Goal: Task Accomplishment & Management: Manage account settings

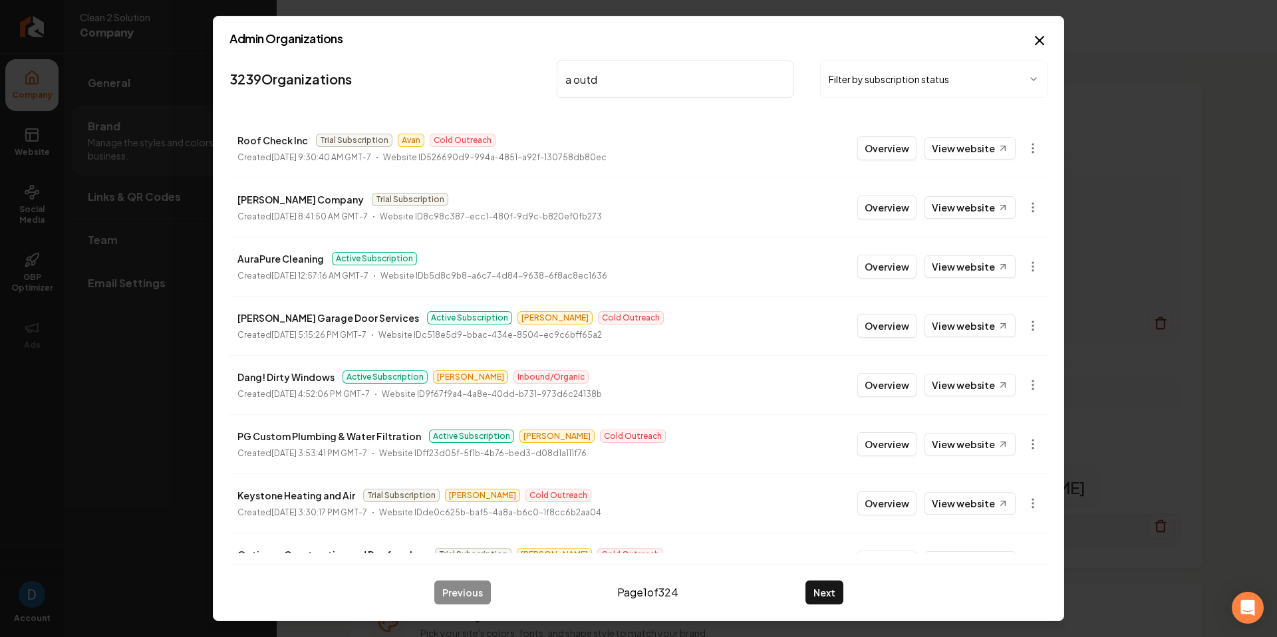
type input "a outdo"
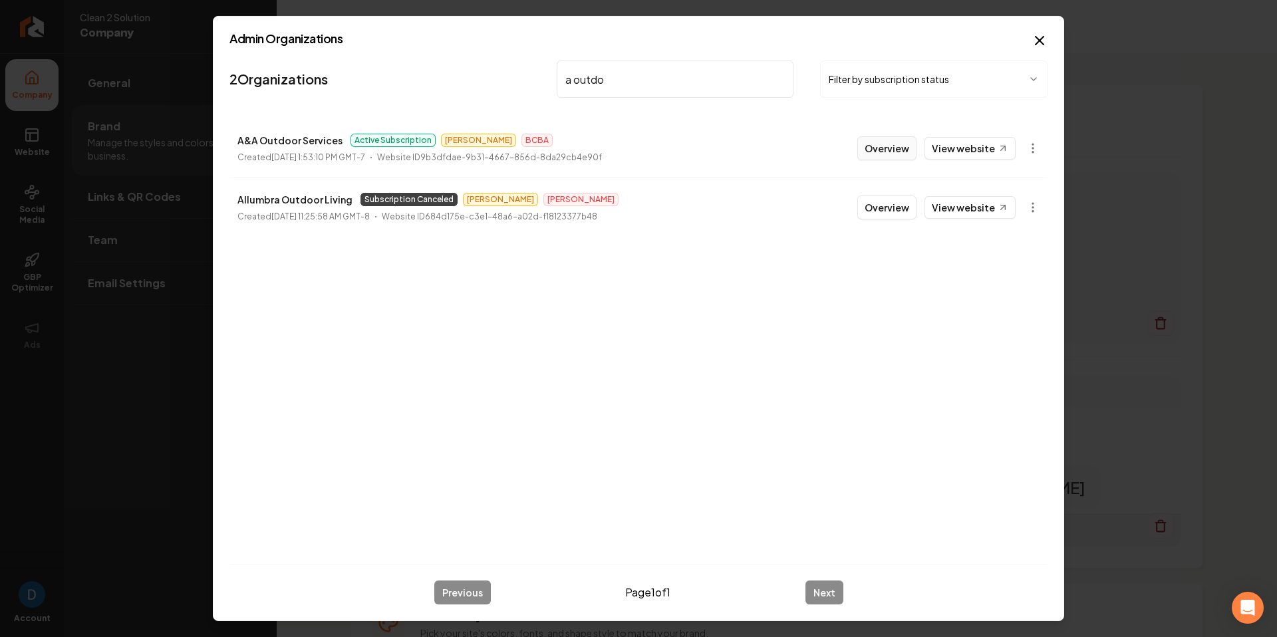
click at [896, 154] on button "Overview" at bounding box center [887, 148] width 59 height 24
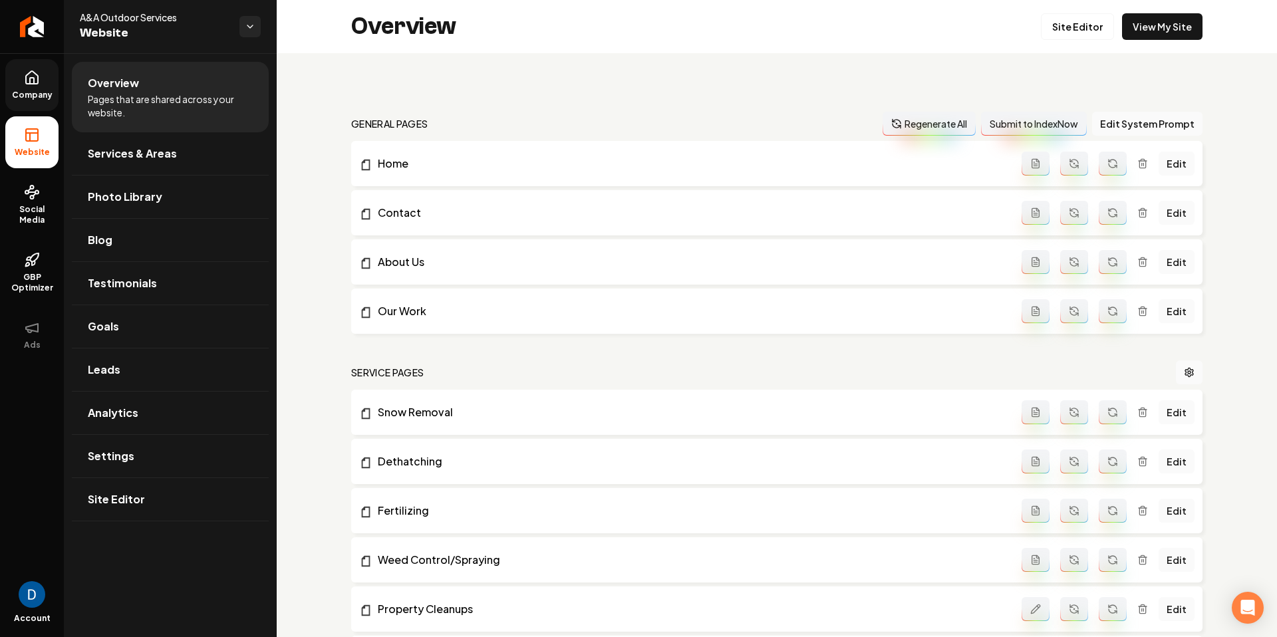
click at [22, 84] on link "Company" at bounding box center [31, 85] width 53 height 52
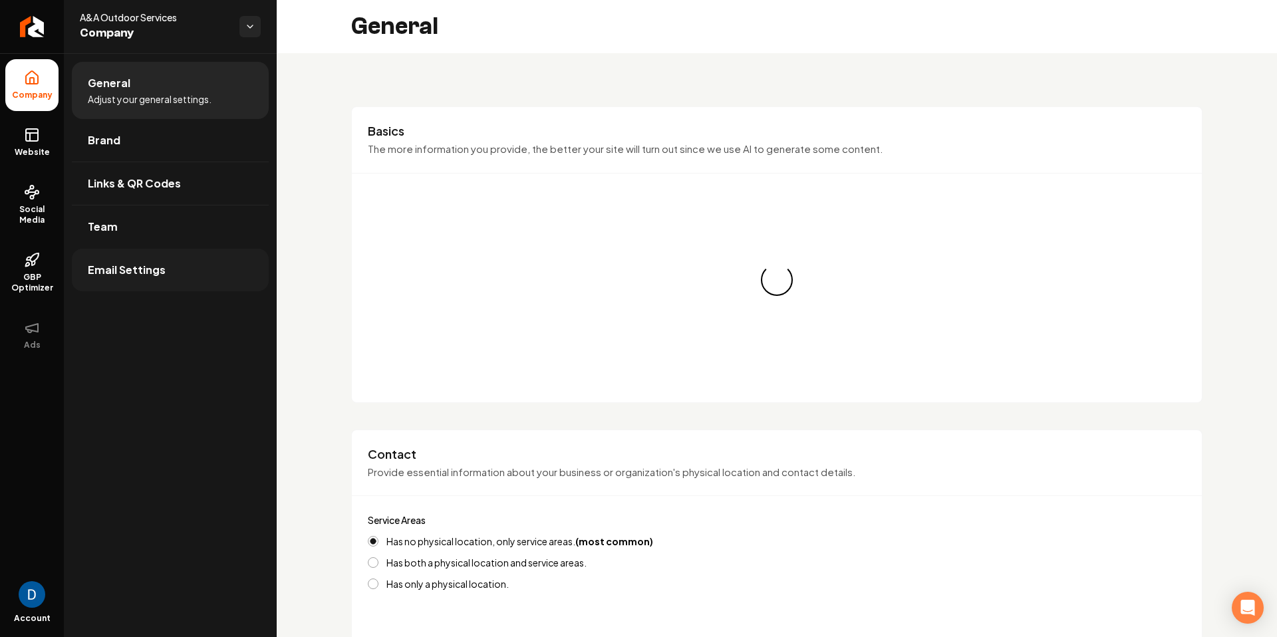
click at [206, 258] on link "Email Settings" at bounding box center [170, 270] width 197 height 43
click at [216, 220] on link "Team" at bounding box center [170, 227] width 197 height 43
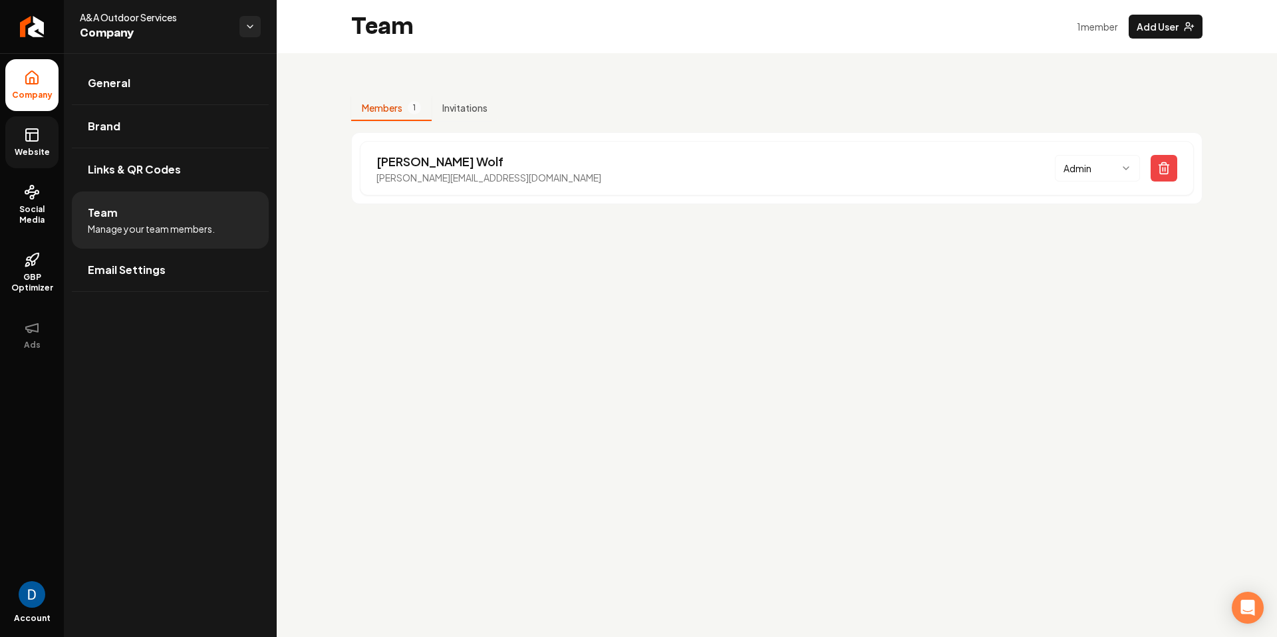
drag, startPoint x: 47, startPoint y: 149, endPoint x: 57, endPoint y: 158, distance: 13.7
click at [47, 149] on span "Website" at bounding box center [32, 152] width 46 height 11
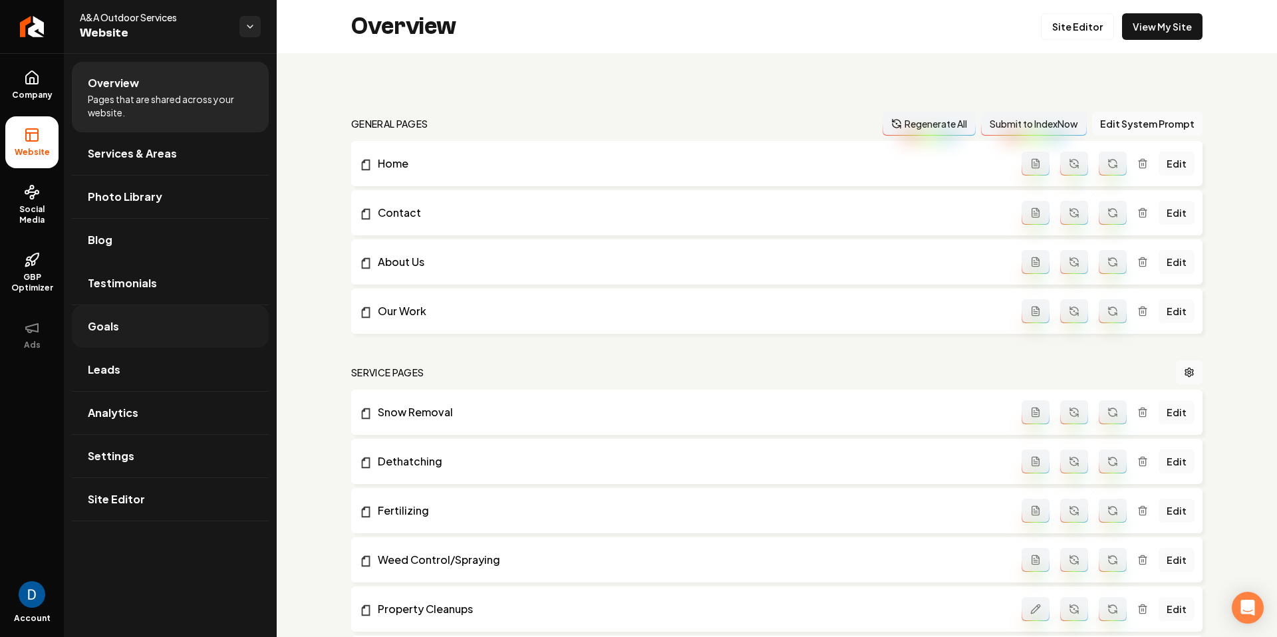
click at [148, 316] on link "Goals" at bounding box center [170, 326] width 197 height 43
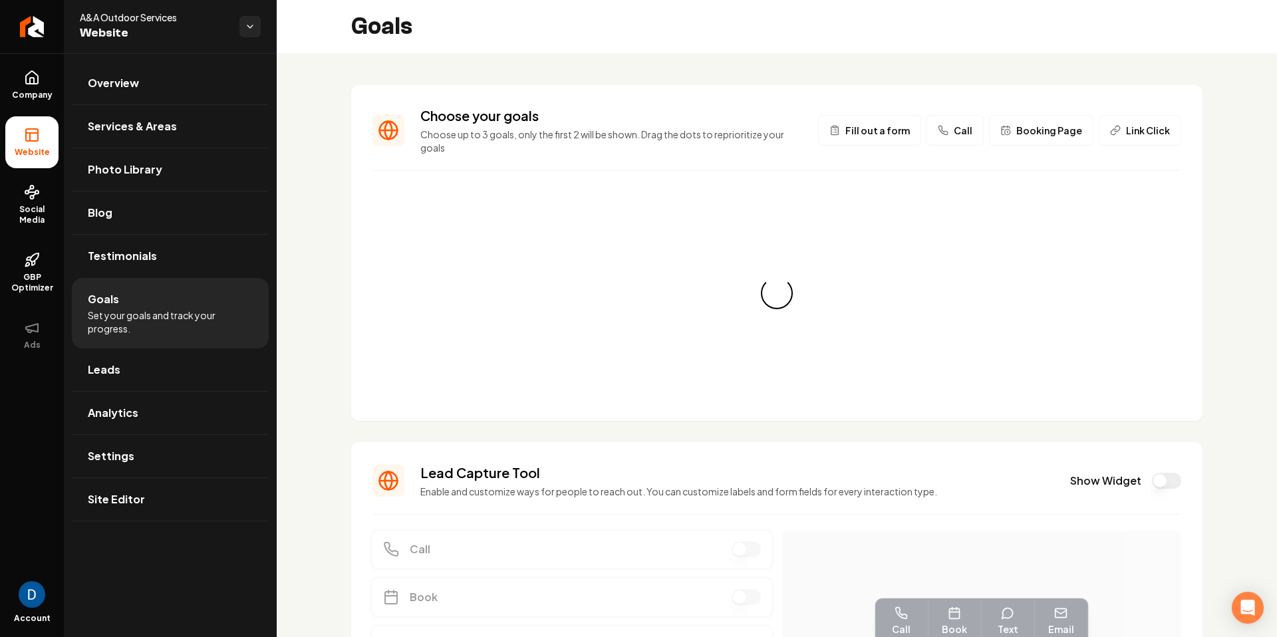
click at [157, 287] on li "Goals Set your goals and track your progress." at bounding box center [170, 313] width 197 height 71
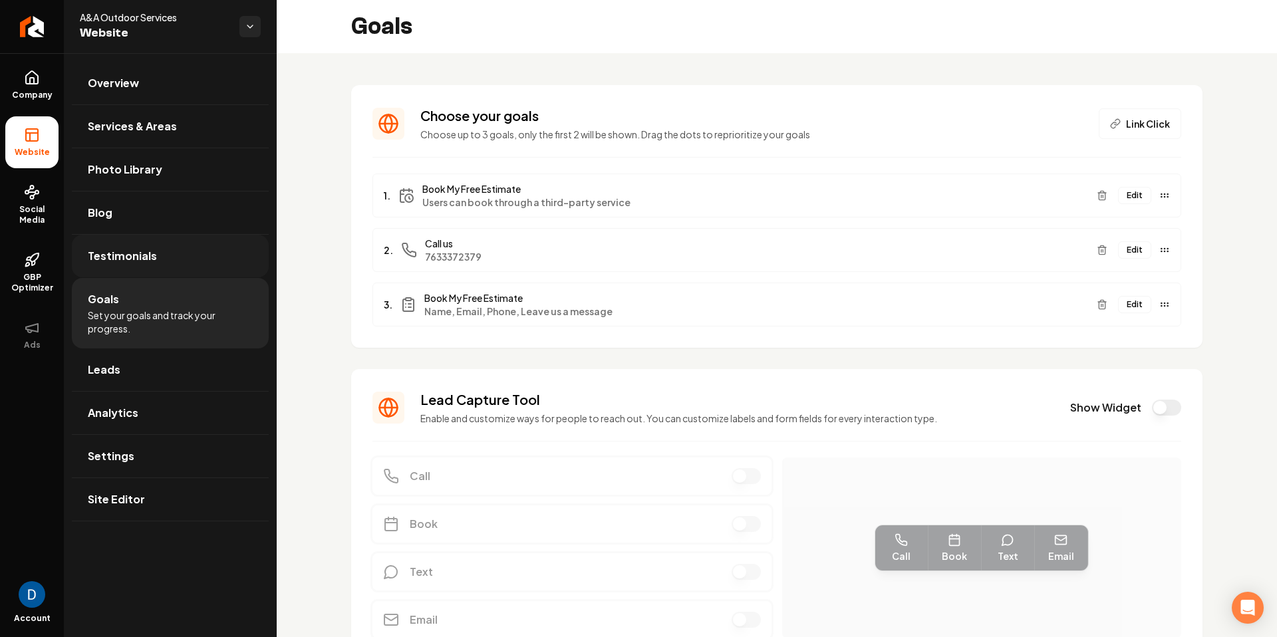
click at [164, 258] on link "Testimonials" at bounding box center [170, 256] width 197 height 43
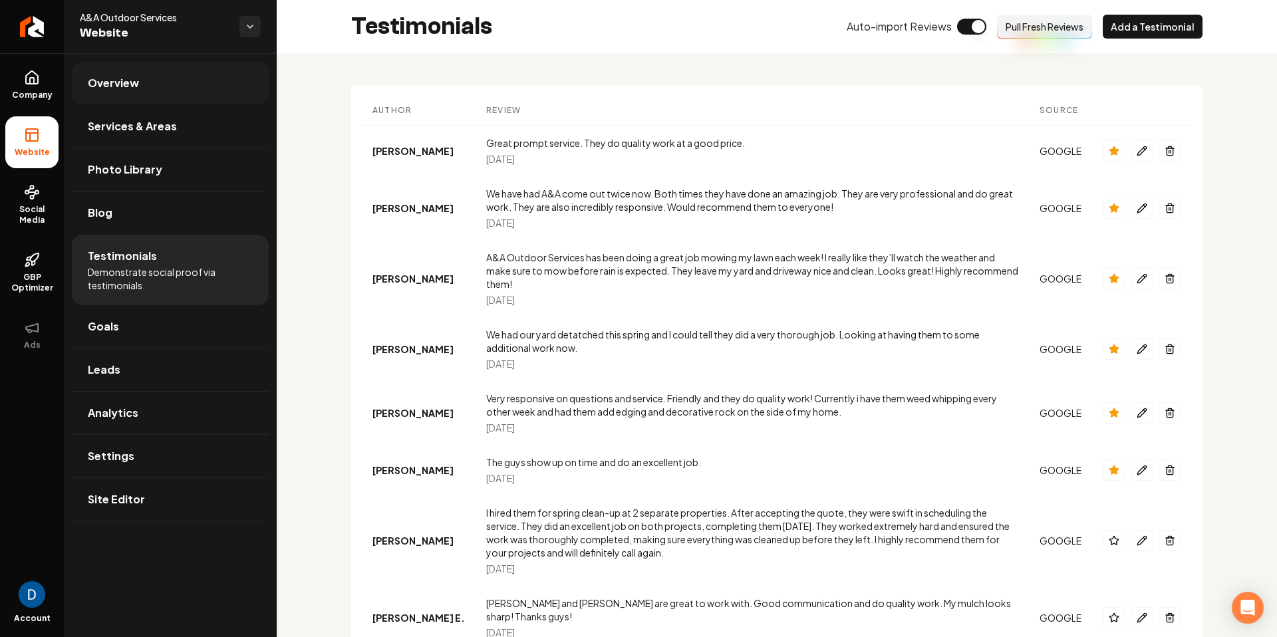
click at [111, 88] on span "Overview" at bounding box center [113, 83] width 51 height 16
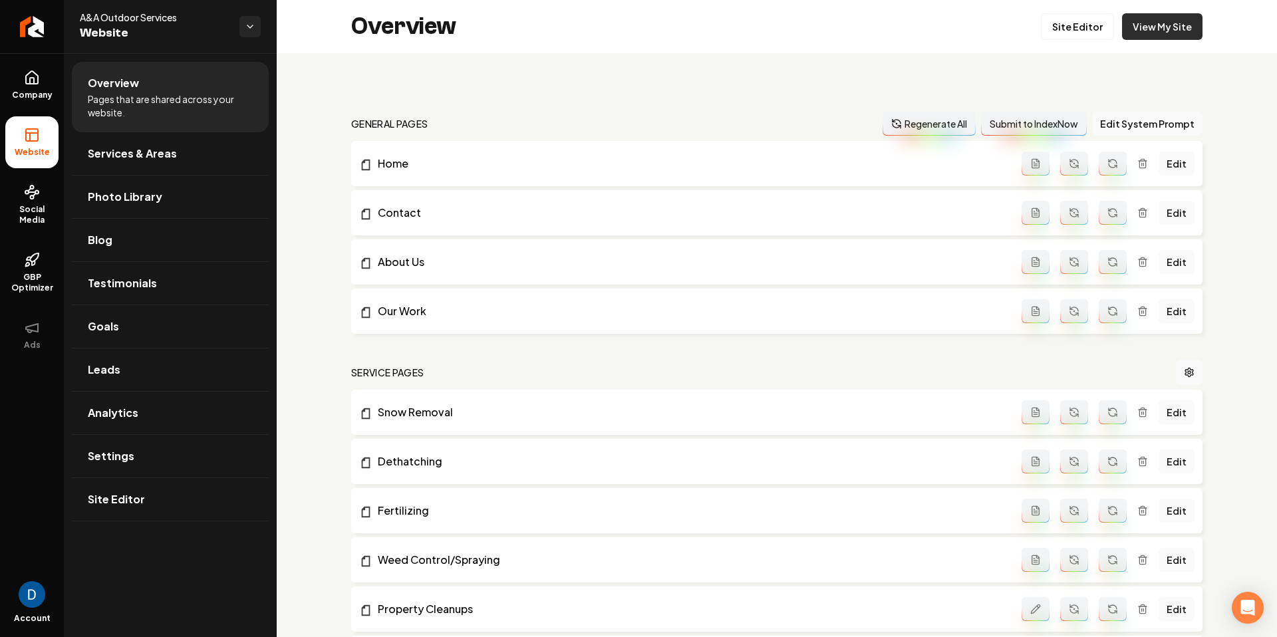
click at [1150, 27] on link "View My Site" at bounding box center [1162, 26] width 81 height 27
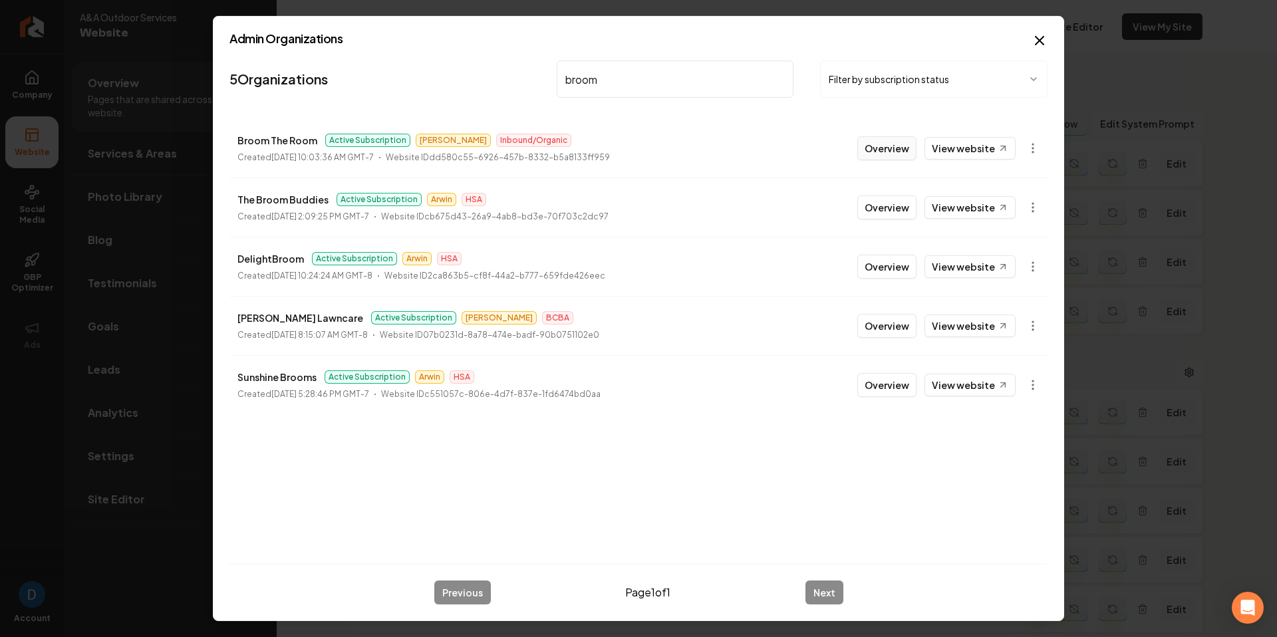
type input "broom"
click at [892, 143] on button "Overview" at bounding box center [887, 148] width 59 height 24
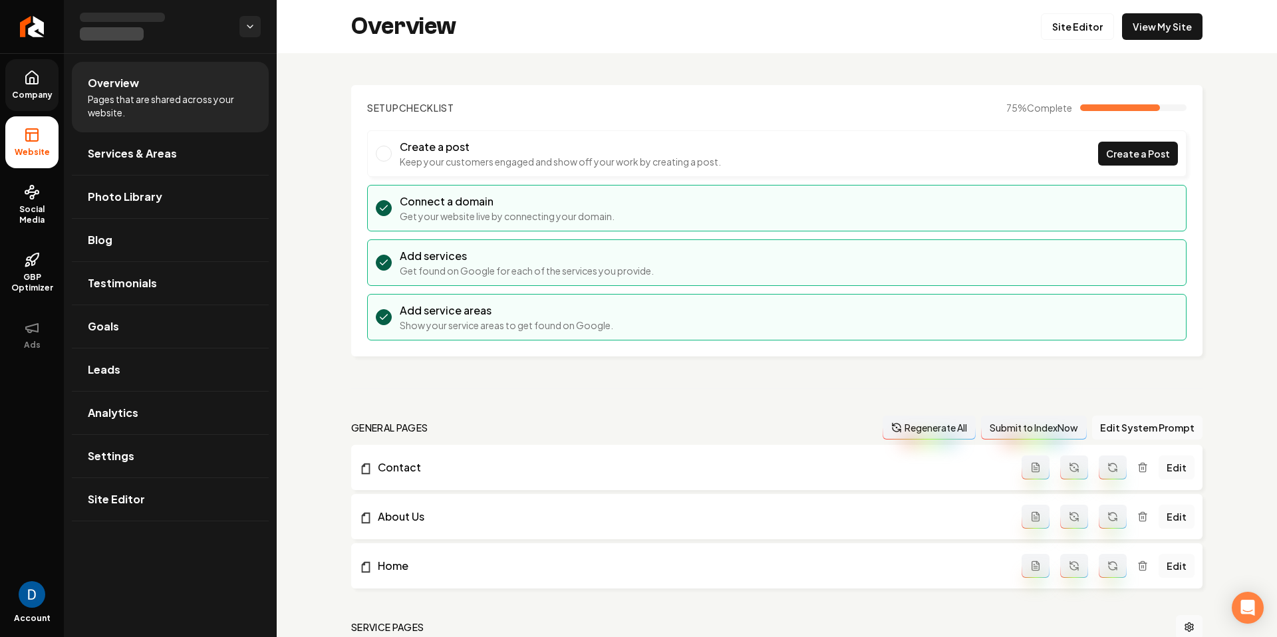
click at [42, 82] on link "Company" at bounding box center [31, 85] width 53 height 52
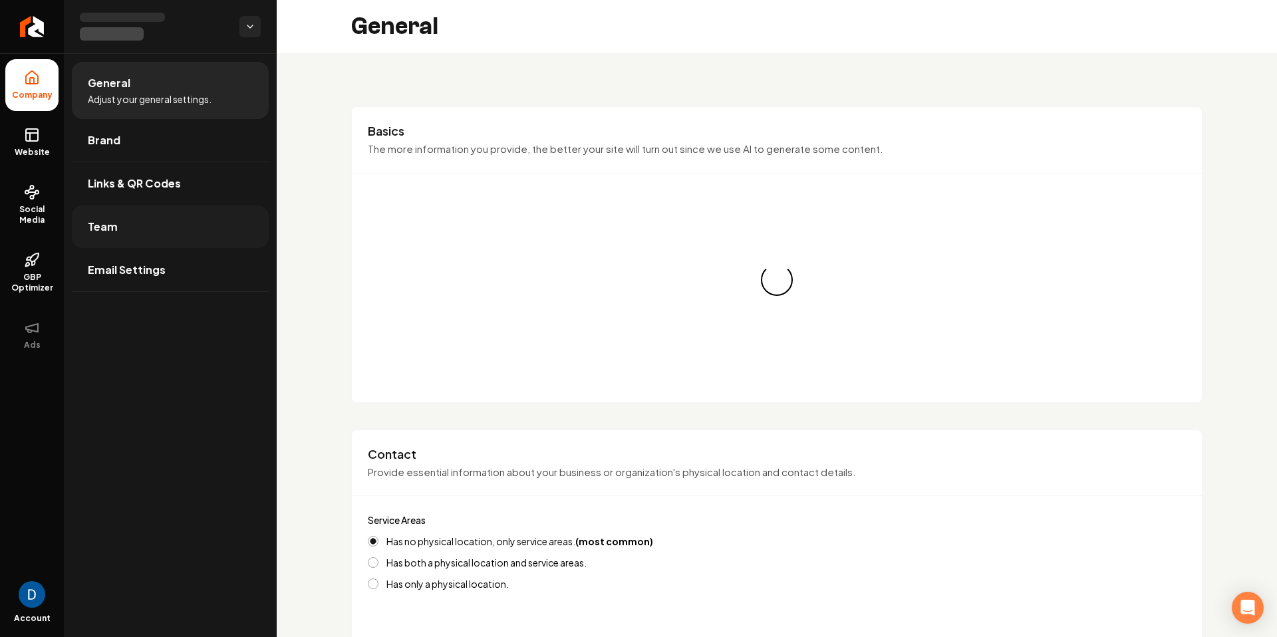
click at [131, 217] on link "Team" at bounding box center [170, 227] width 197 height 43
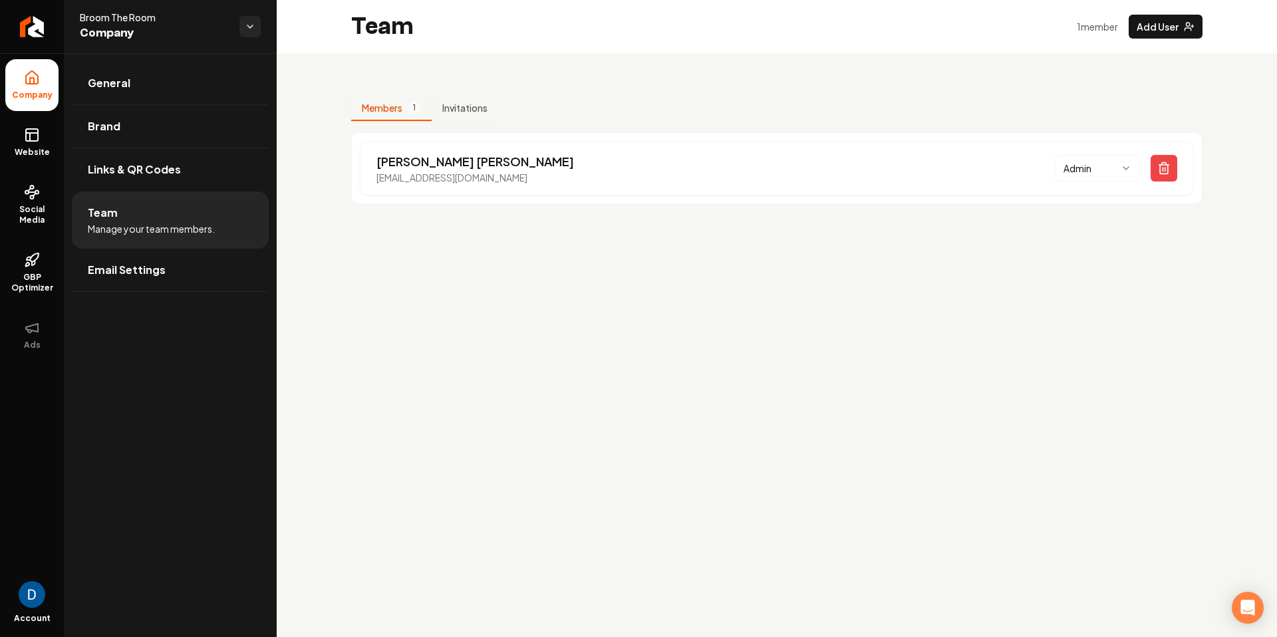
click at [121, 14] on span "Broom The Room" at bounding box center [154, 17] width 149 height 13
copy span "Broom The Room"
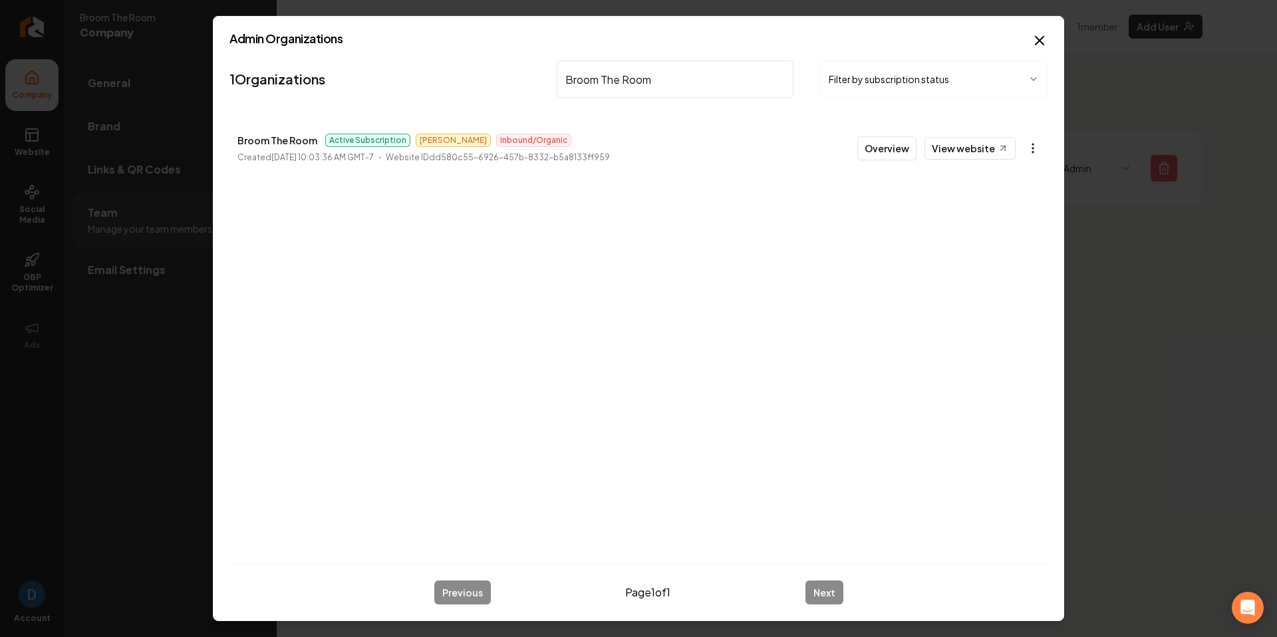
type input "Broom The Room"
click at [1030, 146] on body "Company Website Social Media GBP Optimizer Ads Account Broom The Room Company G…" at bounding box center [638, 318] width 1277 height 637
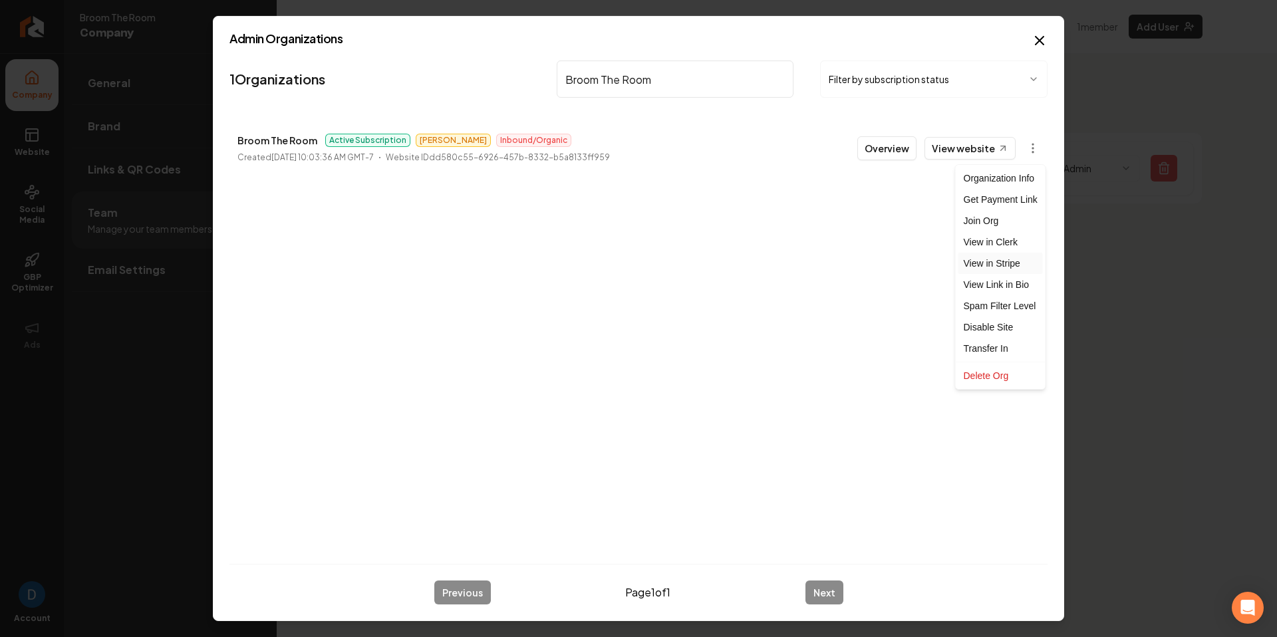
click at [999, 266] on link "View in Stripe" at bounding box center [1001, 263] width 84 height 21
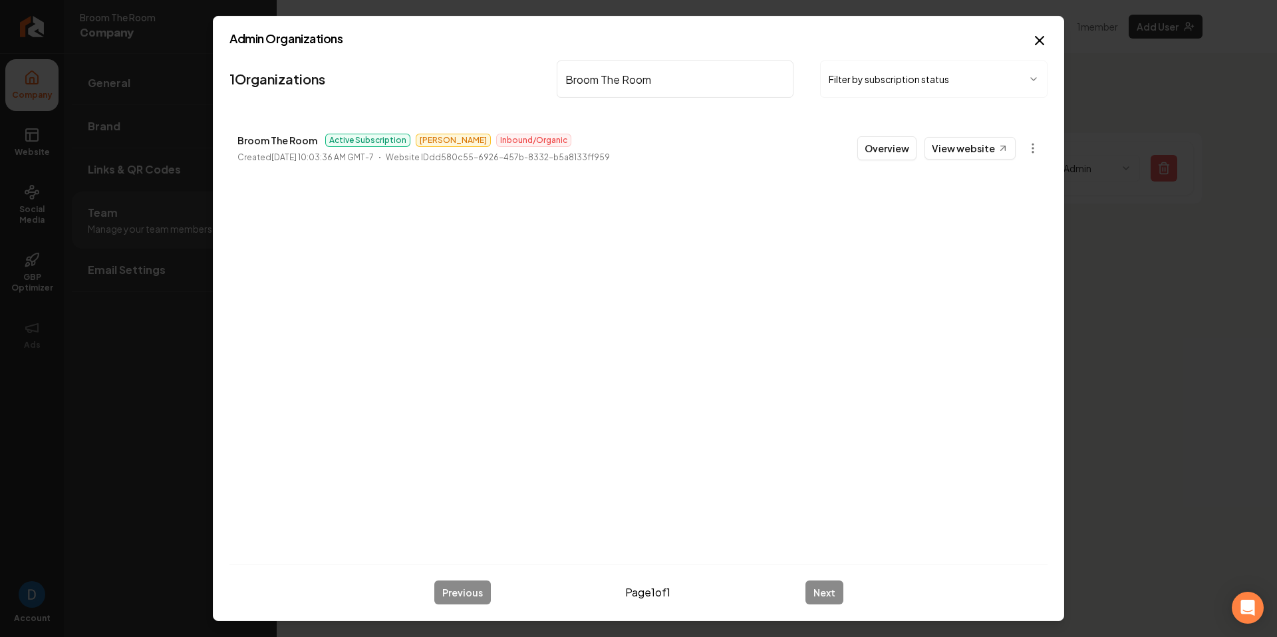
click at [1030, 36] on h2 "Admin Organizations" at bounding box center [639, 39] width 818 height 12
click at [1033, 35] on icon "button" at bounding box center [1040, 41] width 16 height 16
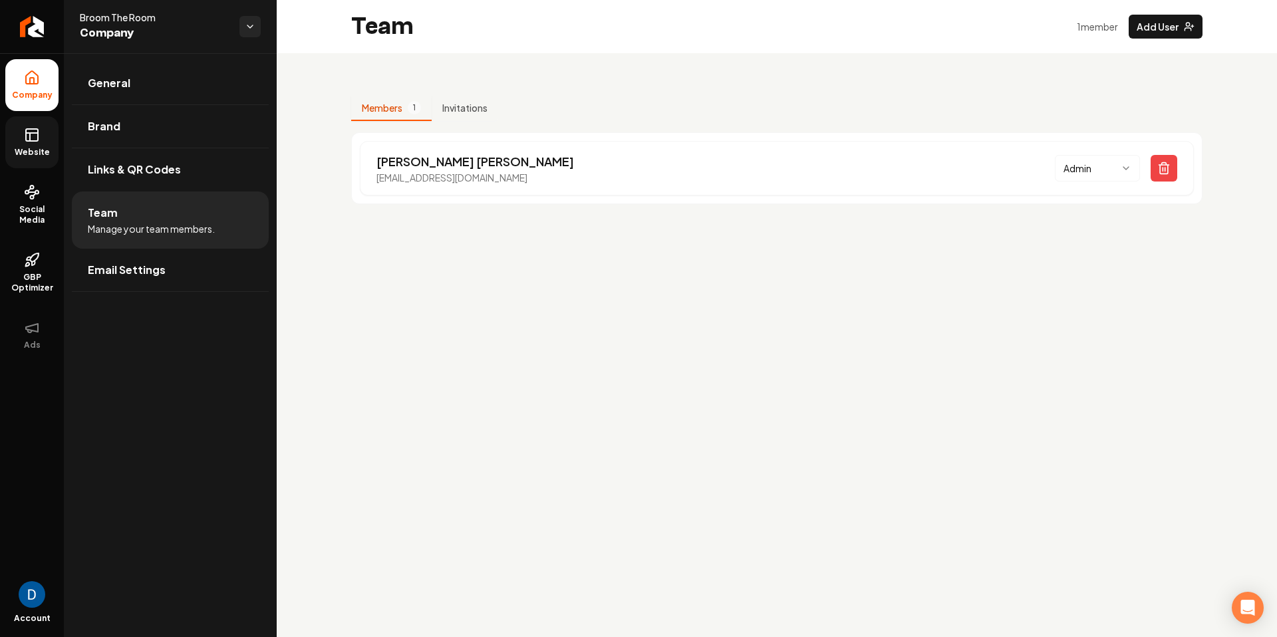
click at [29, 146] on link "Website" at bounding box center [31, 142] width 53 height 52
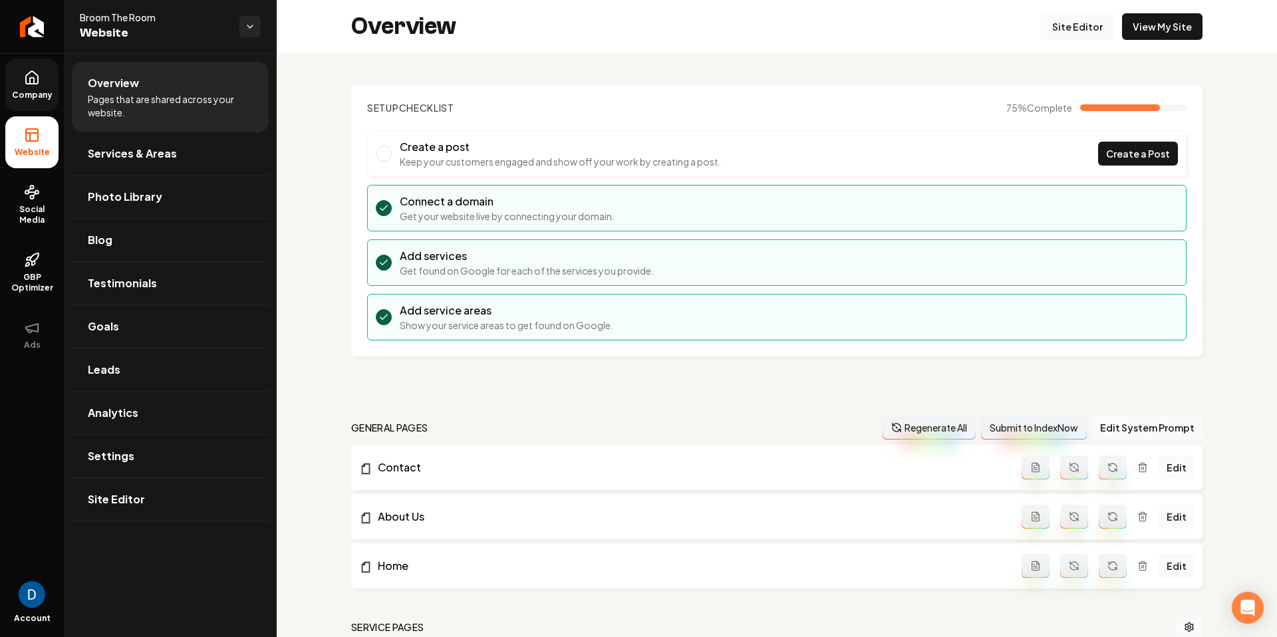
click at [1083, 30] on link "Site Editor" at bounding box center [1077, 26] width 73 height 27
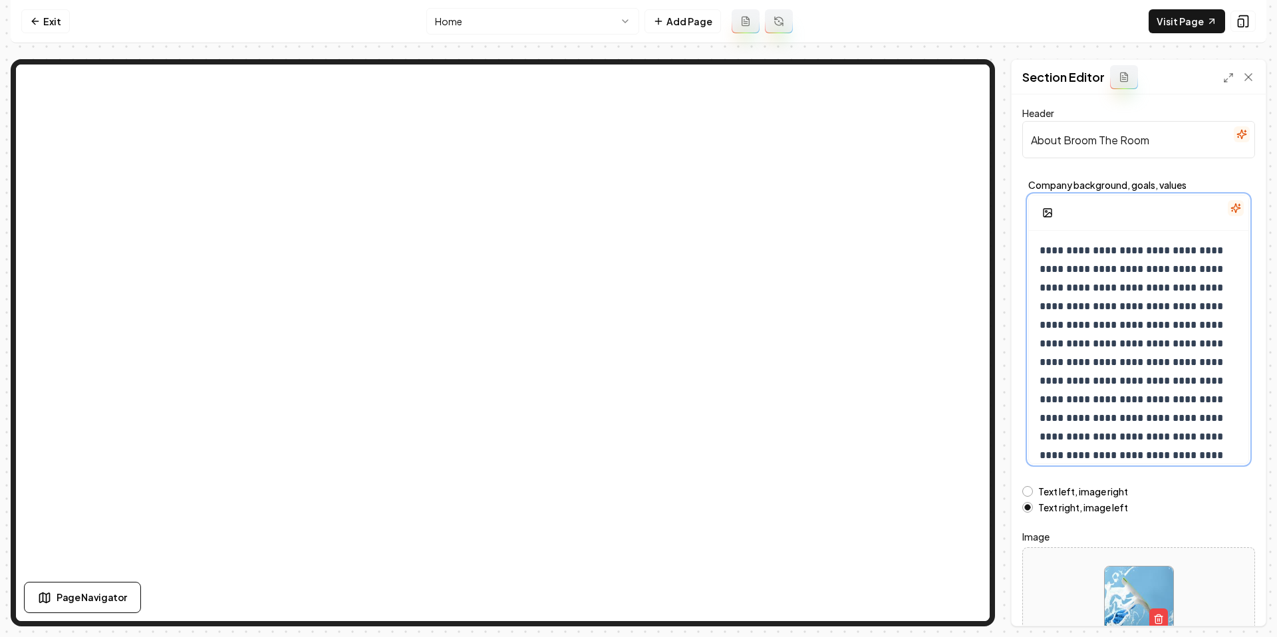
click at [1092, 274] on p "**********" at bounding box center [1139, 428] width 198 height 373
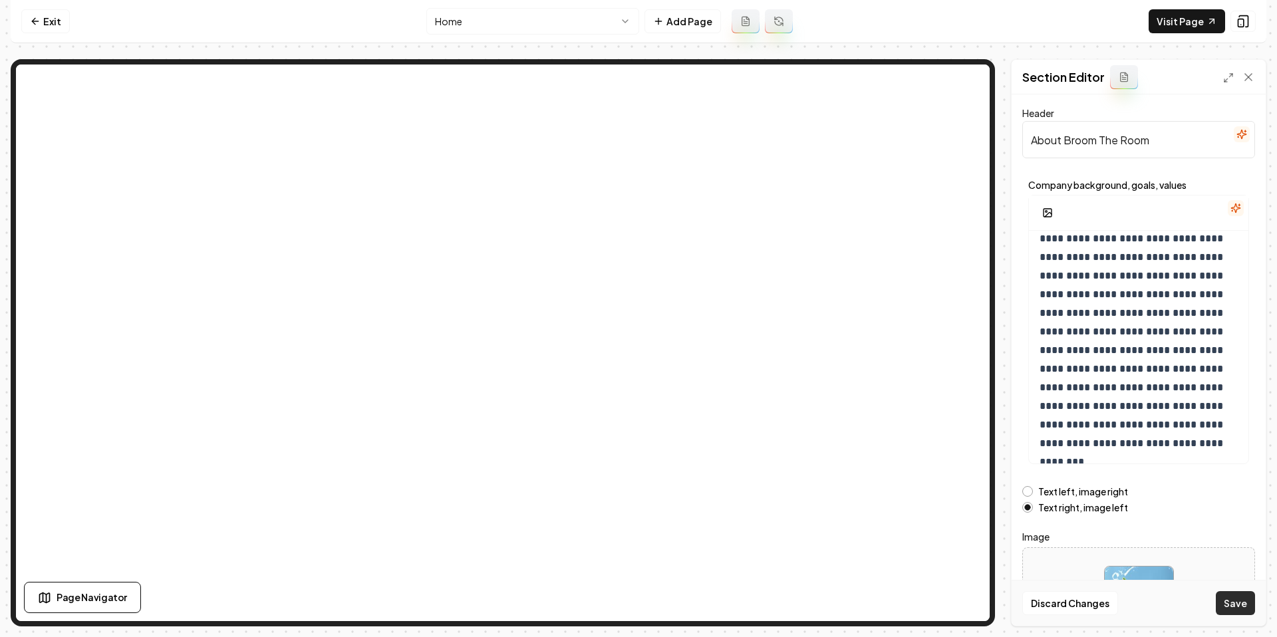
click at [1244, 608] on button "Save" at bounding box center [1235, 603] width 39 height 24
click at [1165, 445] on span "**********" at bounding box center [1133, 294] width 186 height 345
click at [1155, 446] on span "**********" at bounding box center [1133, 294] width 186 height 345
click at [1245, 605] on button "Save" at bounding box center [1235, 603] width 39 height 24
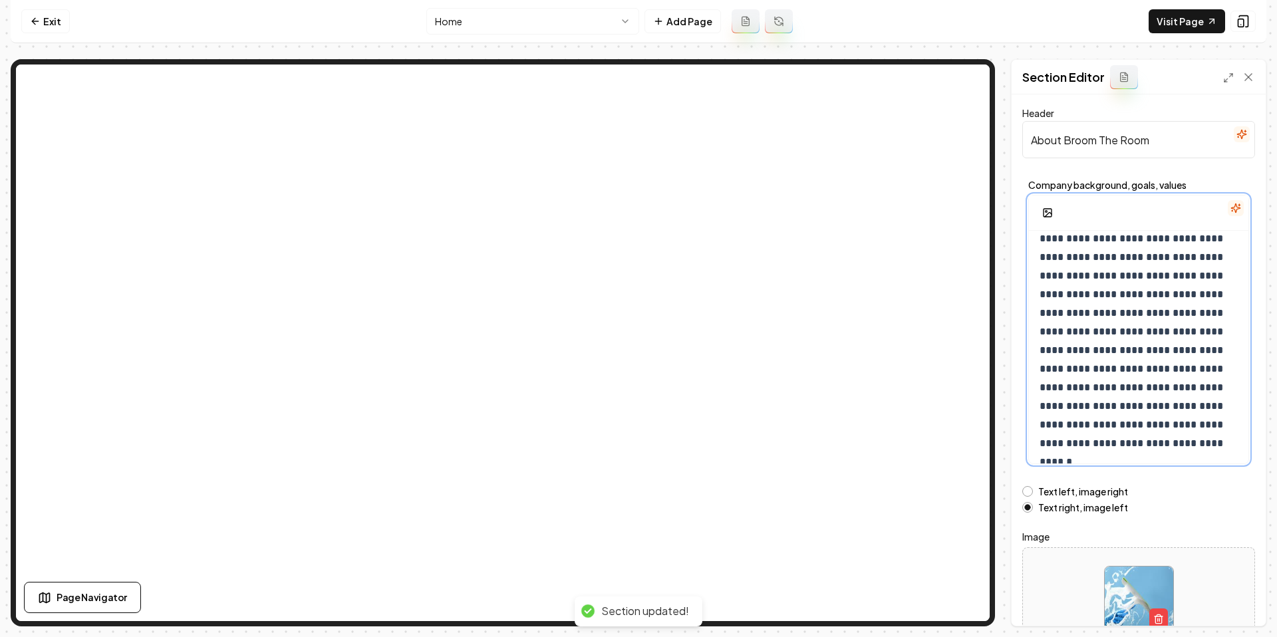
click at [1046, 444] on span "**********" at bounding box center [1133, 285] width 186 height 364
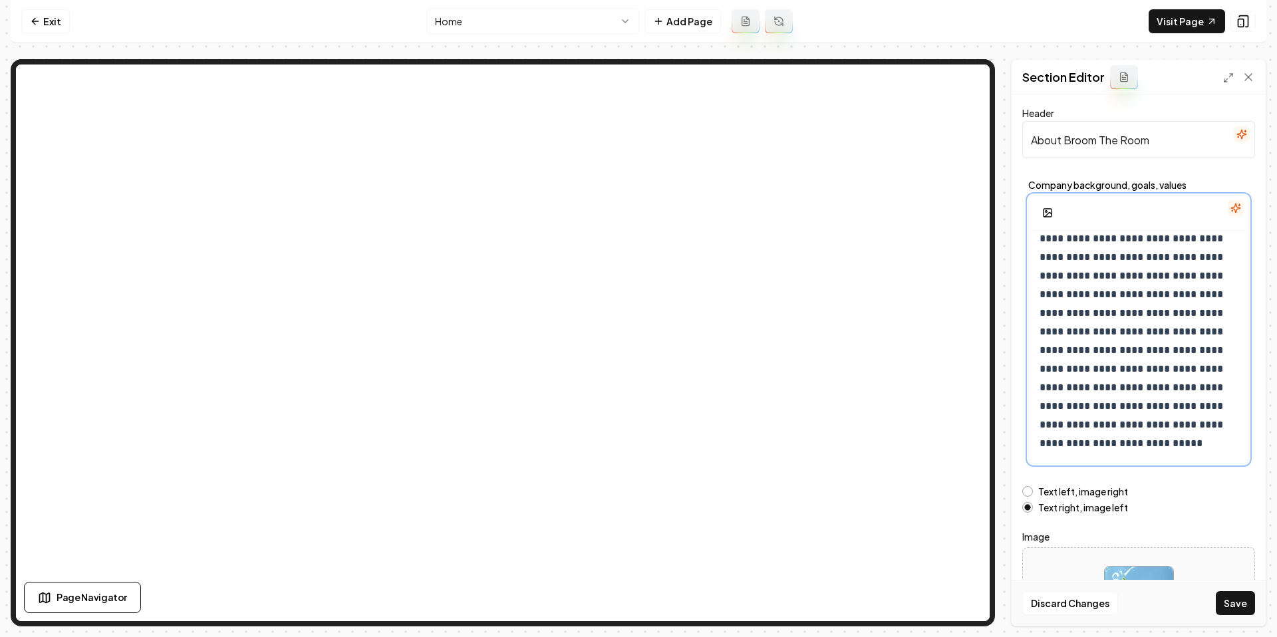
scroll to position [146, 0]
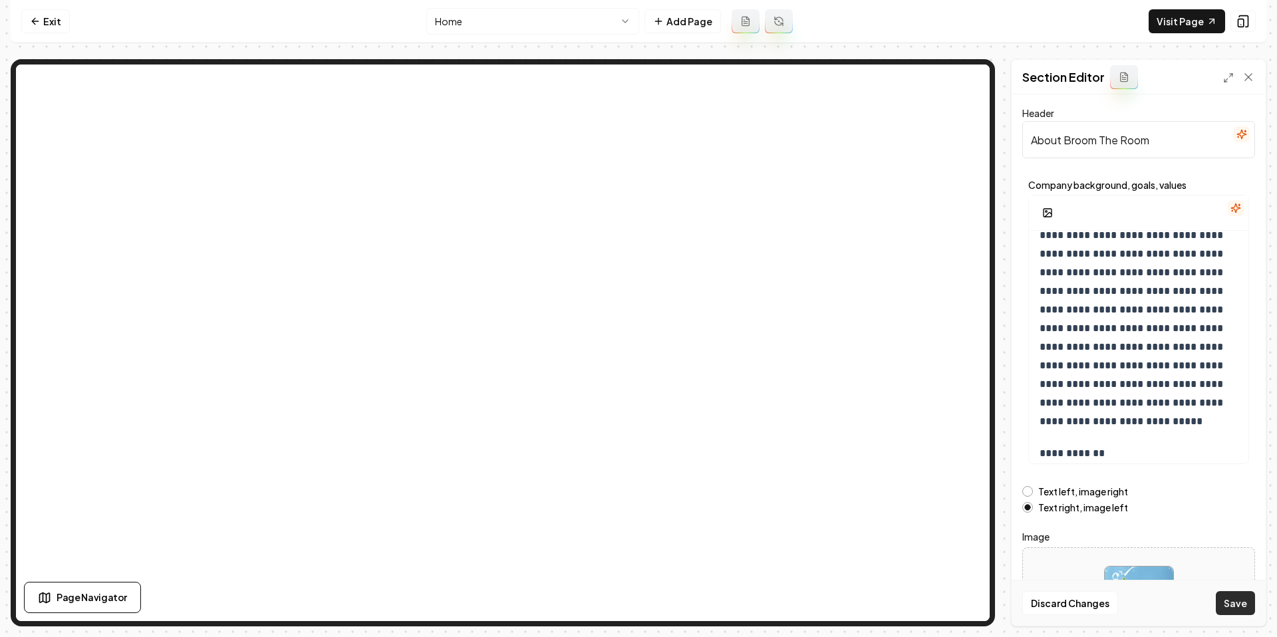
click at [1236, 599] on button "Save" at bounding box center [1235, 603] width 39 height 24
click at [1059, 439] on div "**********" at bounding box center [1139, 279] width 220 height 389
click at [1196, 405] on span "**********" at bounding box center [1133, 263] width 186 height 327
click at [1194, 405] on span "**********" at bounding box center [1133, 263] width 186 height 327
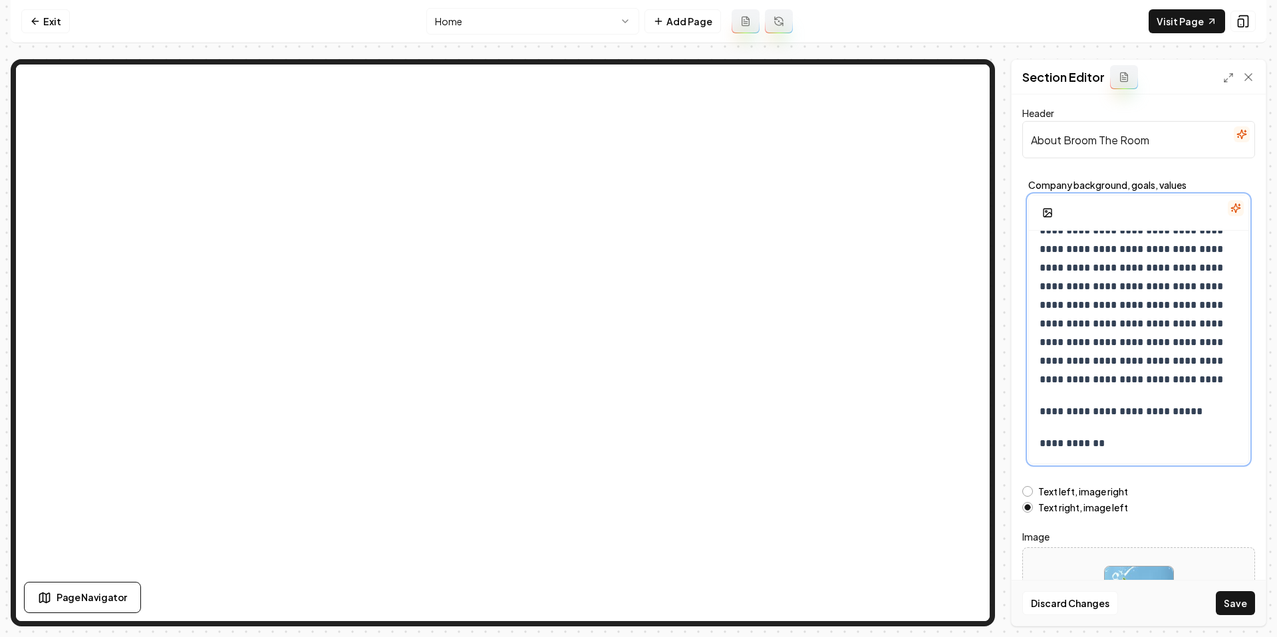
click at [1054, 426] on div "**********" at bounding box center [1139, 263] width 220 height 402
click at [1238, 602] on button "Save" at bounding box center [1235, 603] width 39 height 24
click at [1045, 446] on span "**********" at bounding box center [1072, 443] width 65 height 10
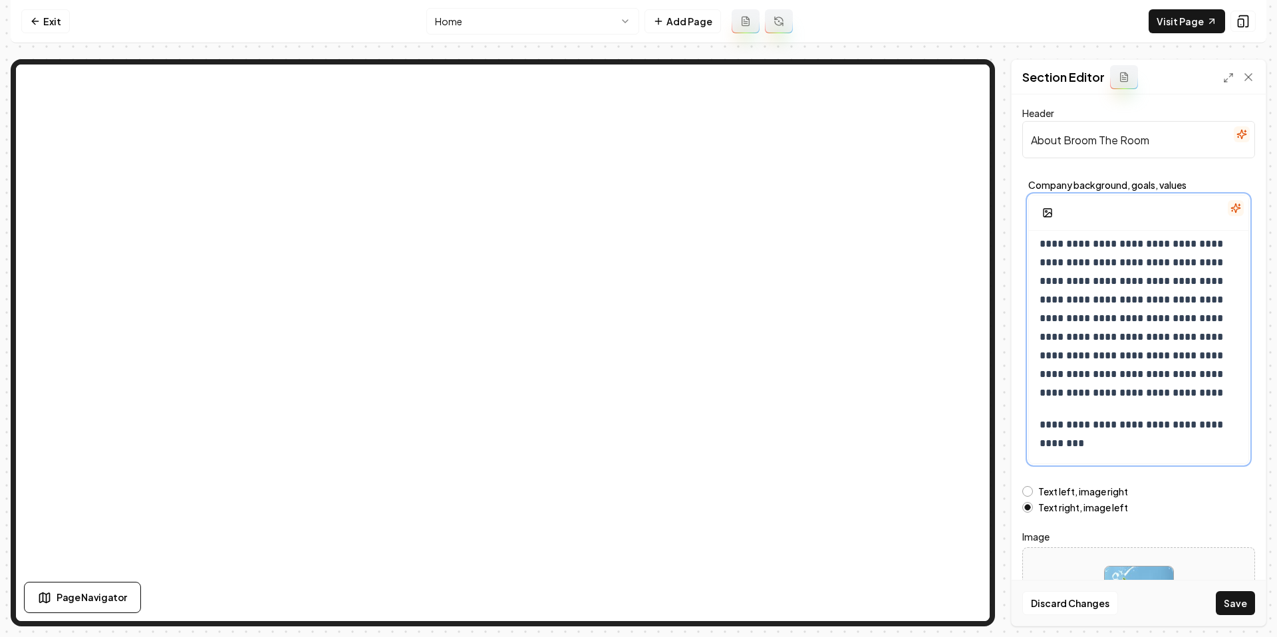
scroll to position [156, 0]
click at [1240, 603] on button "Save" at bounding box center [1235, 603] width 39 height 24
click at [1047, 424] on span "**********" at bounding box center [1133, 434] width 186 height 29
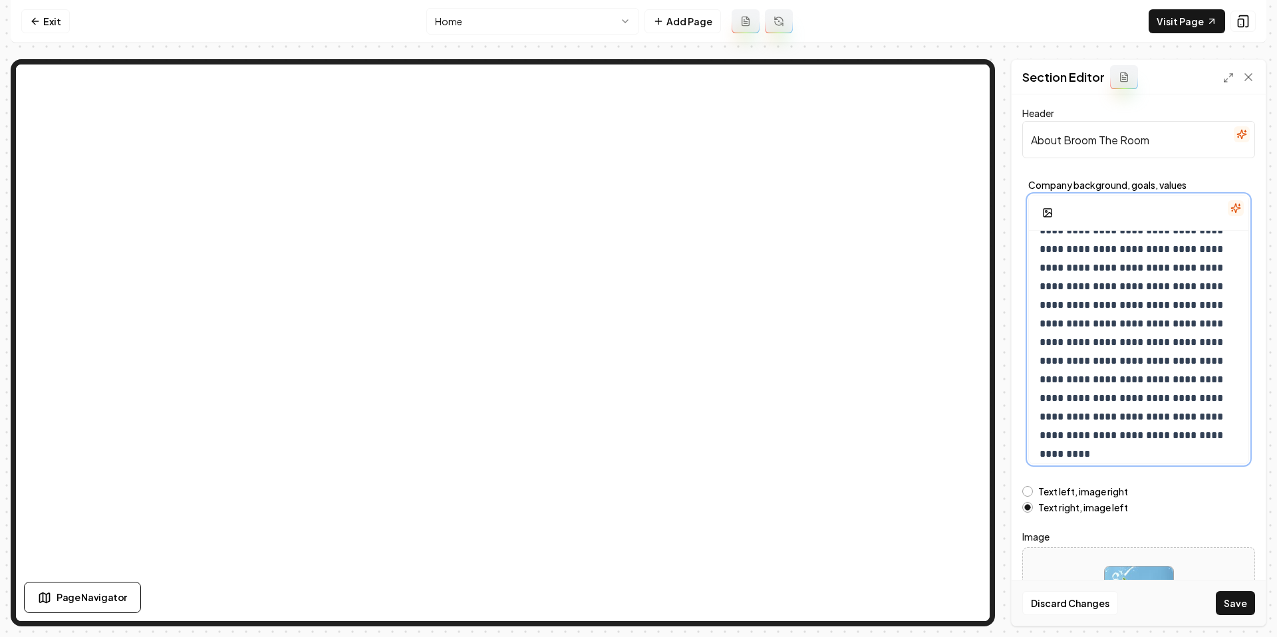
scroll to position [124, 0]
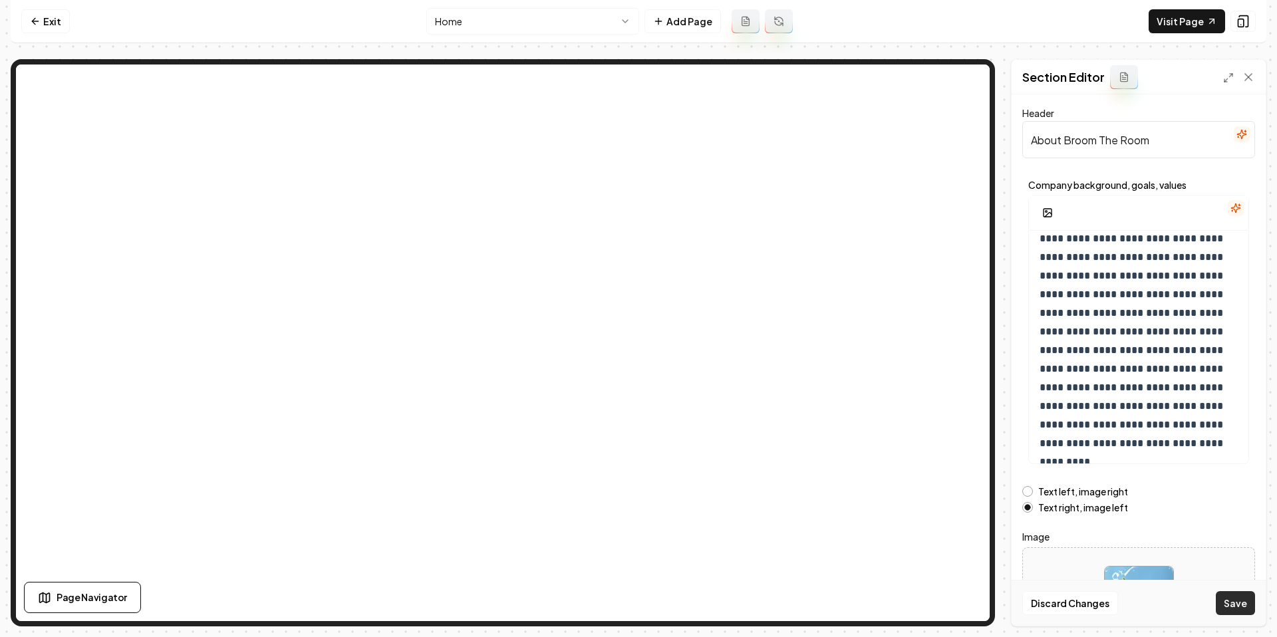
click at [1228, 602] on button "Save" at bounding box center [1235, 603] width 39 height 24
click at [1220, 423] on span "**********" at bounding box center [1133, 294] width 186 height 345
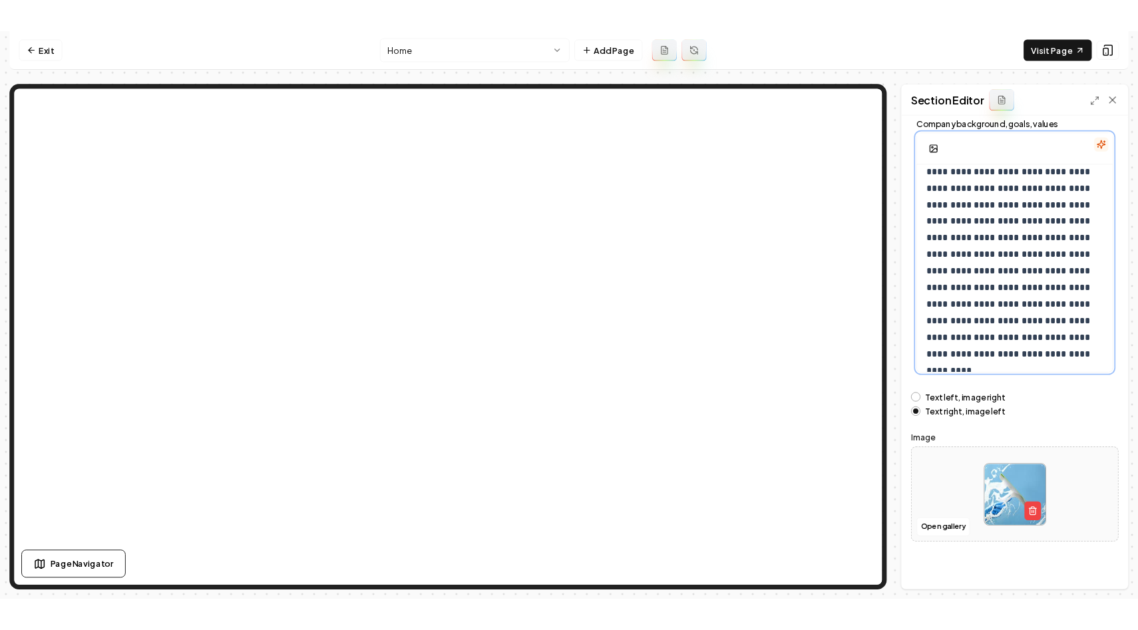
scroll to position [0, 0]
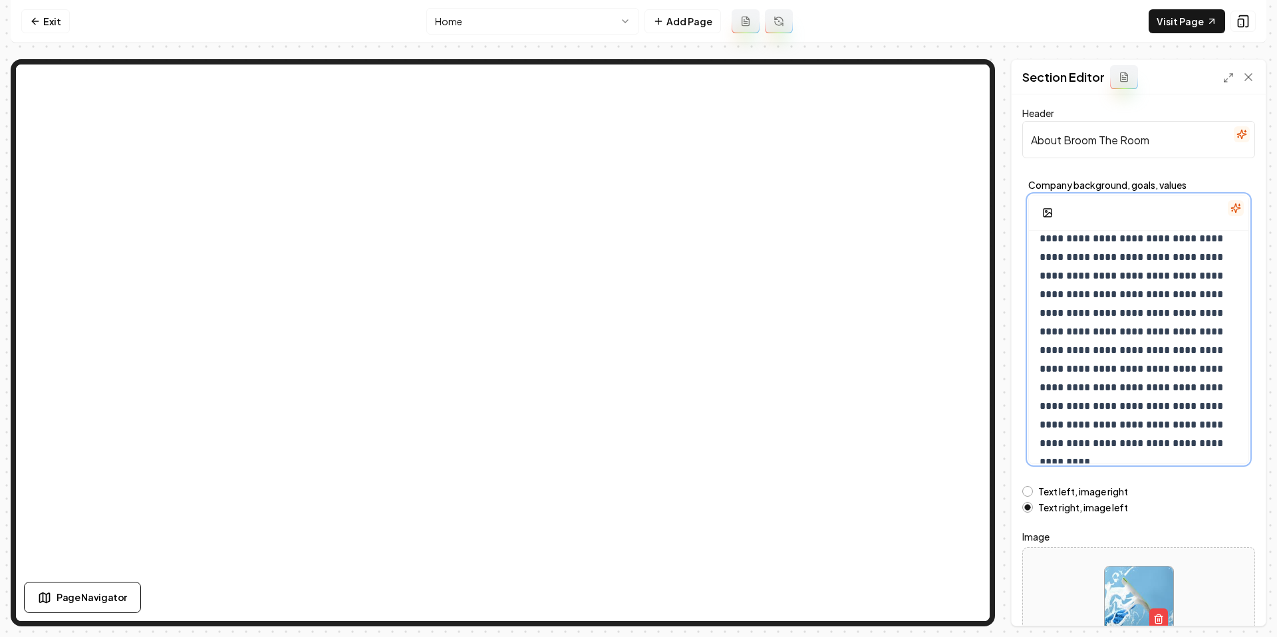
click at [1194, 428] on span "**********" at bounding box center [1133, 294] width 186 height 345
click at [1236, 598] on button "Save" at bounding box center [1235, 603] width 39 height 24
click at [1029, 492] on button "Text left, image right" at bounding box center [1028, 491] width 11 height 11
click at [1247, 600] on button "Save" at bounding box center [1235, 603] width 39 height 24
click at [1041, 444] on span "**********" at bounding box center [1133, 452] width 186 height 29
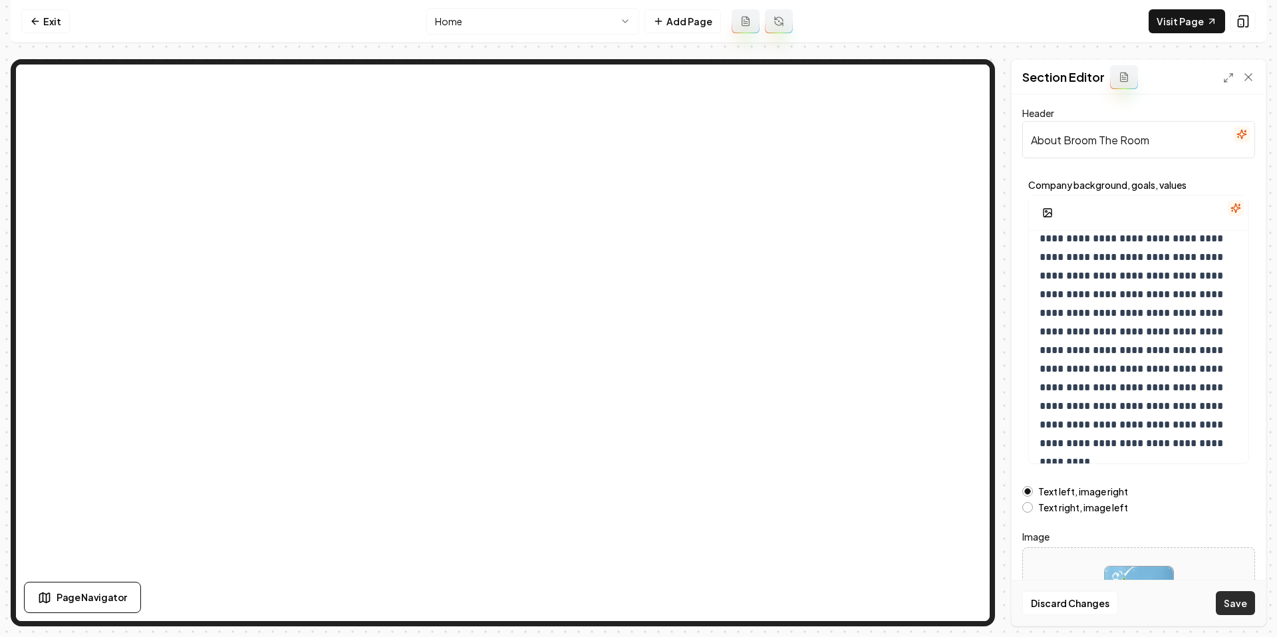
click at [1231, 599] on button "Save" at bounding box center [1235, 603] width 39 height 24
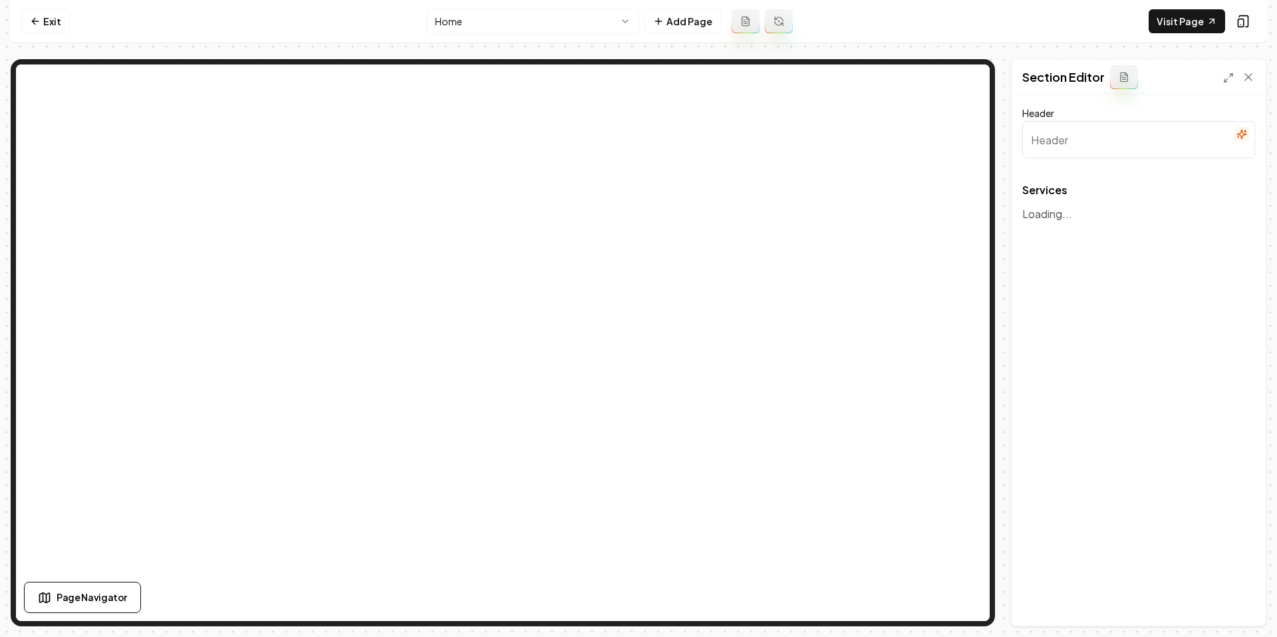
type input "Comprehensive Cleaning Services"
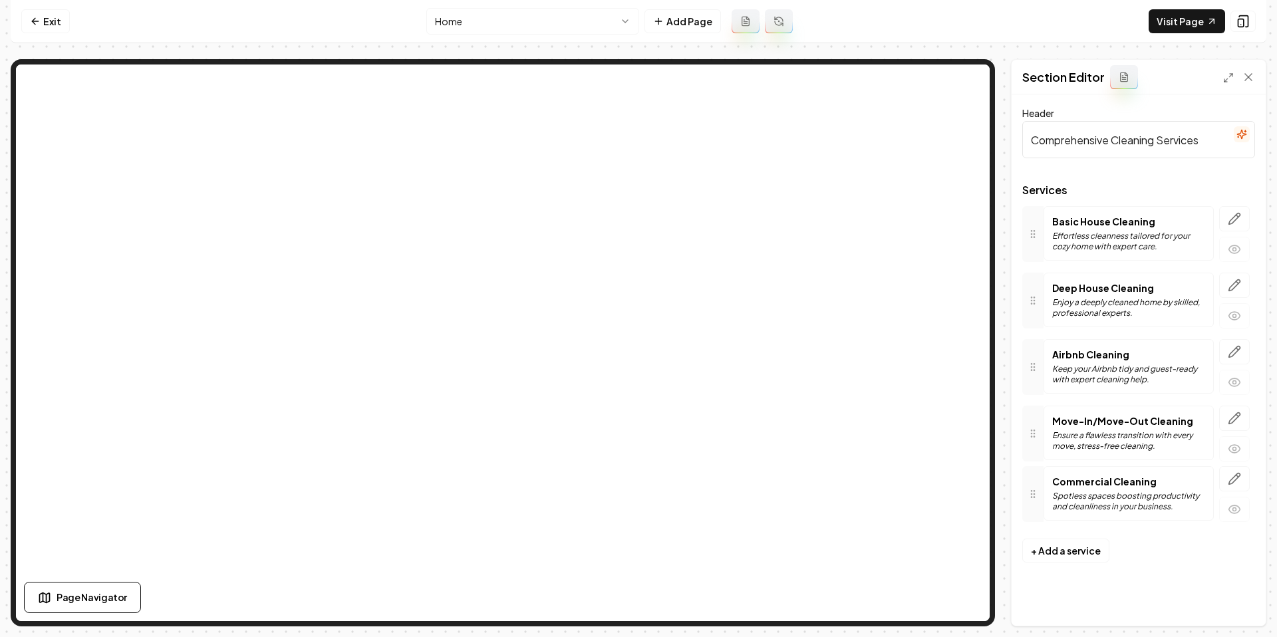
drag, startPoint x: 1035, startPoint y: 232, endPoint x: 1039, endPoint y: 492, distance: 259.5
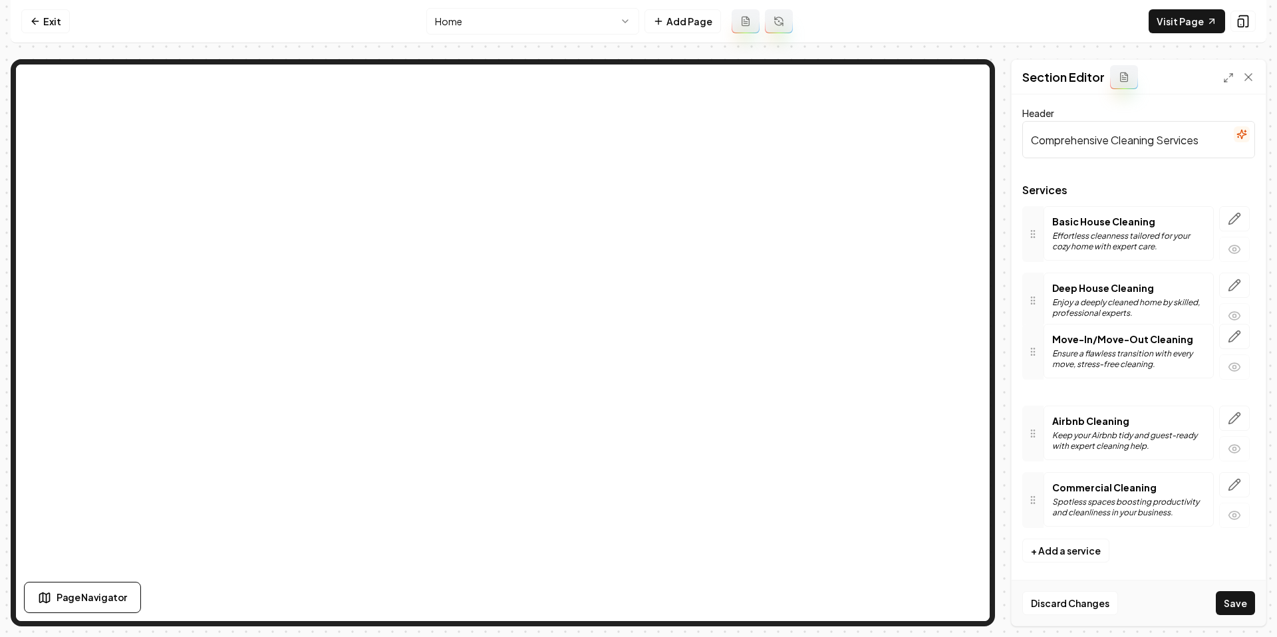
drag, startPoint x: 1035, startPoint y: 434, endPoint x: 1033, endPoint y: 353, distance: 81.2
click at [1239, 605] on button "Save" at bounding box center [1235, 603] width 39 height 24
click at [46, 15] on link "Exit" at bounding box center [45, 21] width 49 height 24
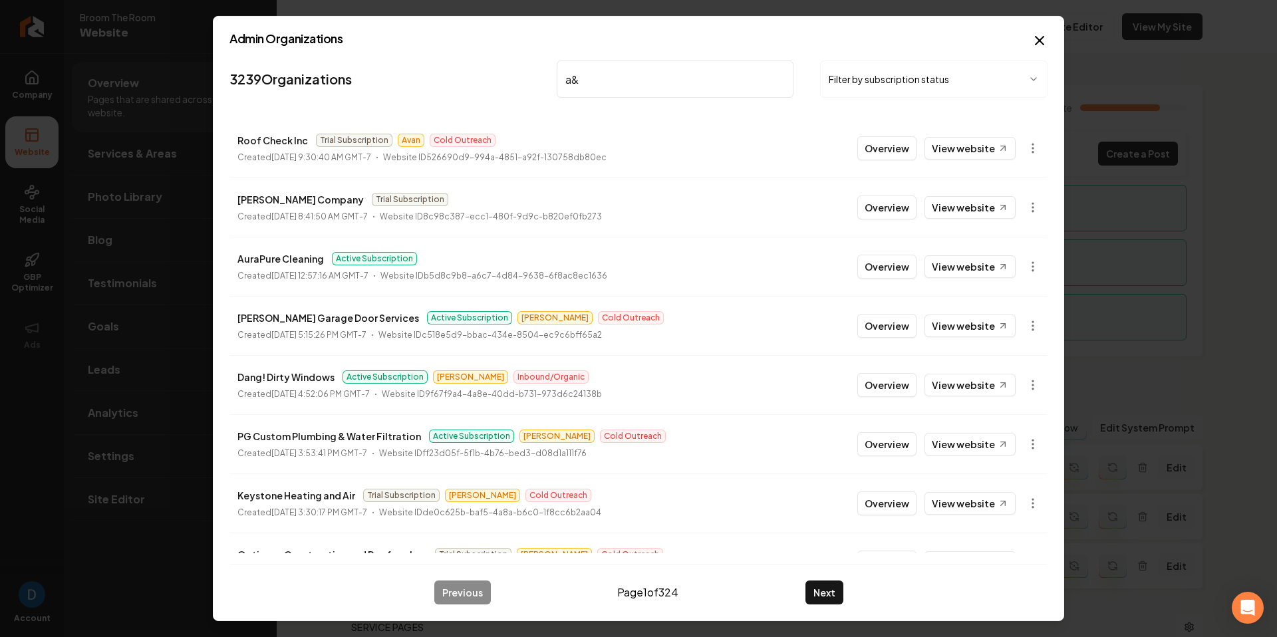
type input "a&a"
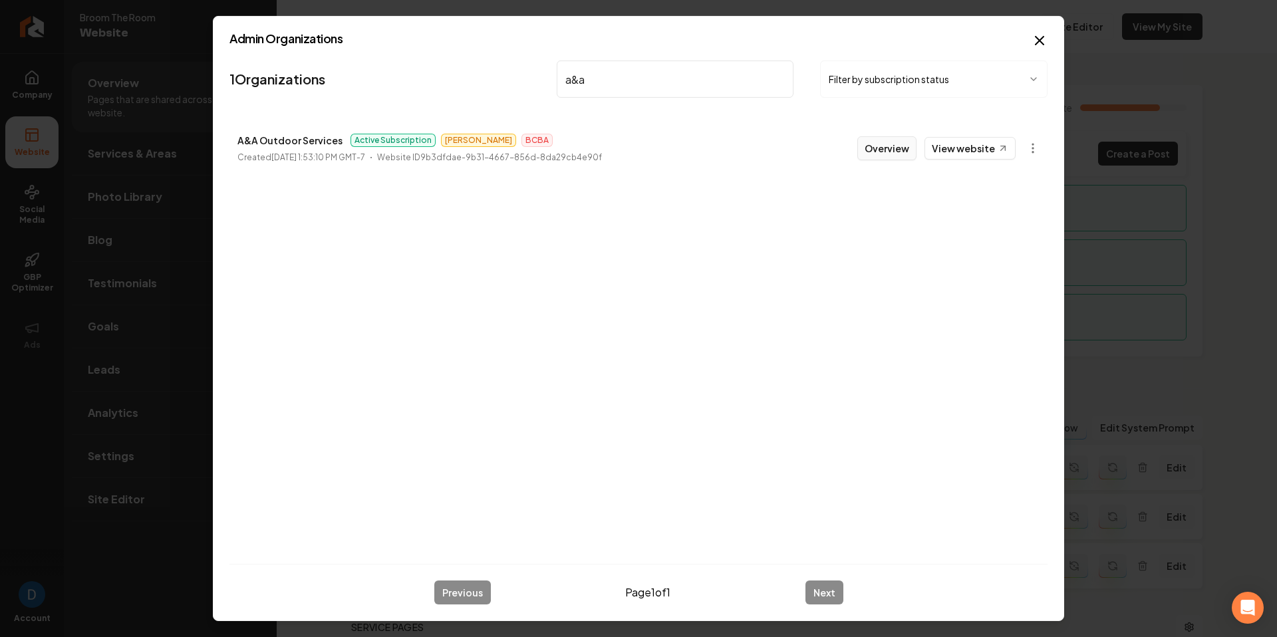
click at [900, 148] on button "Overview" at bounding box center [887, 148] width 59 height 24
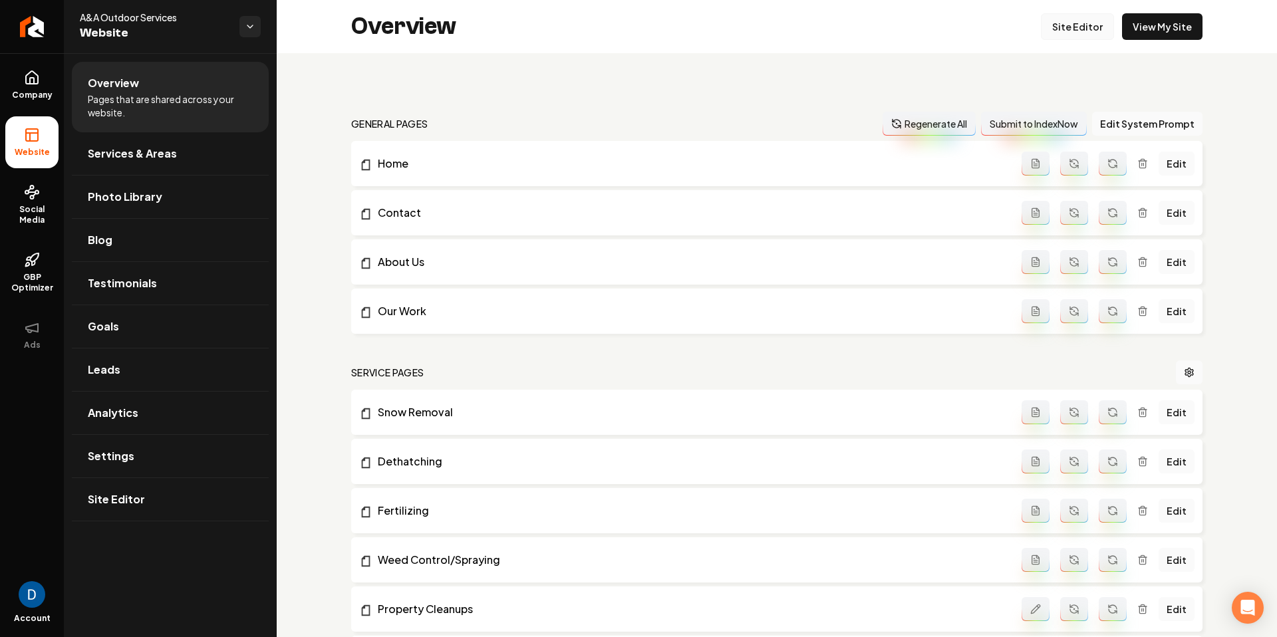
click at [1080, 29] on link "Site Editor" at bounding box center [1077, 26] width 73 height 27
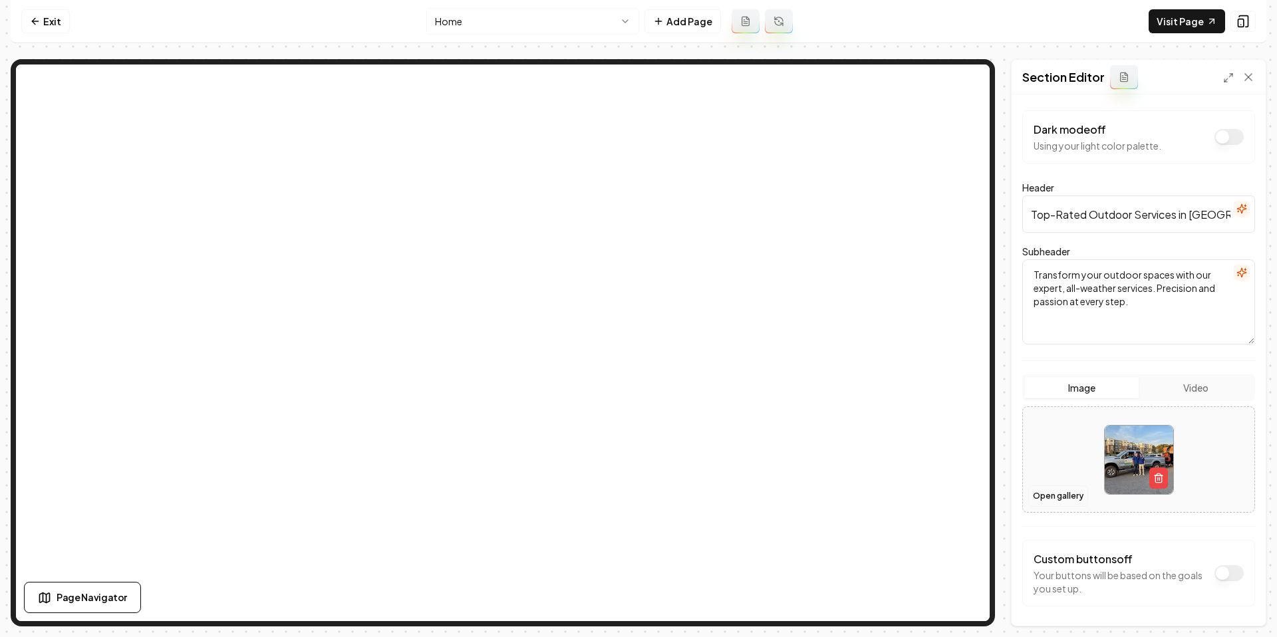
click at [1051, 492] on button "Open gallery" at bounding box center [1059, 496] width 60 height 21
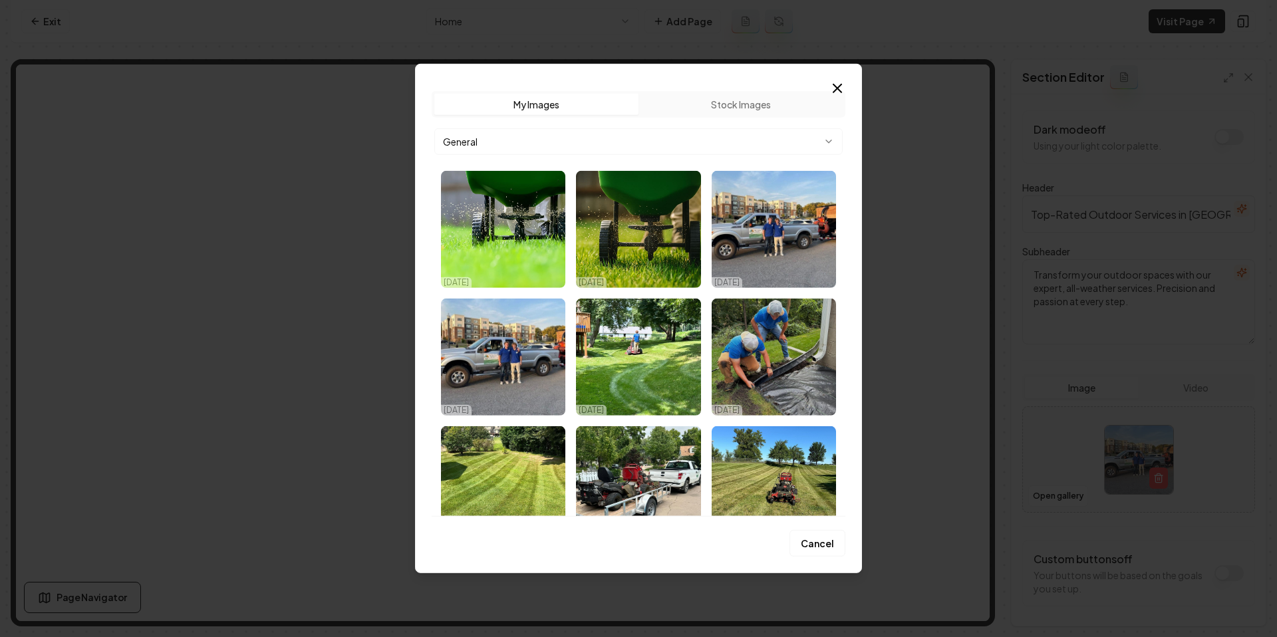
click at [836, 82] on icon "button" at bounding box center [838, 89] width 16 height 16
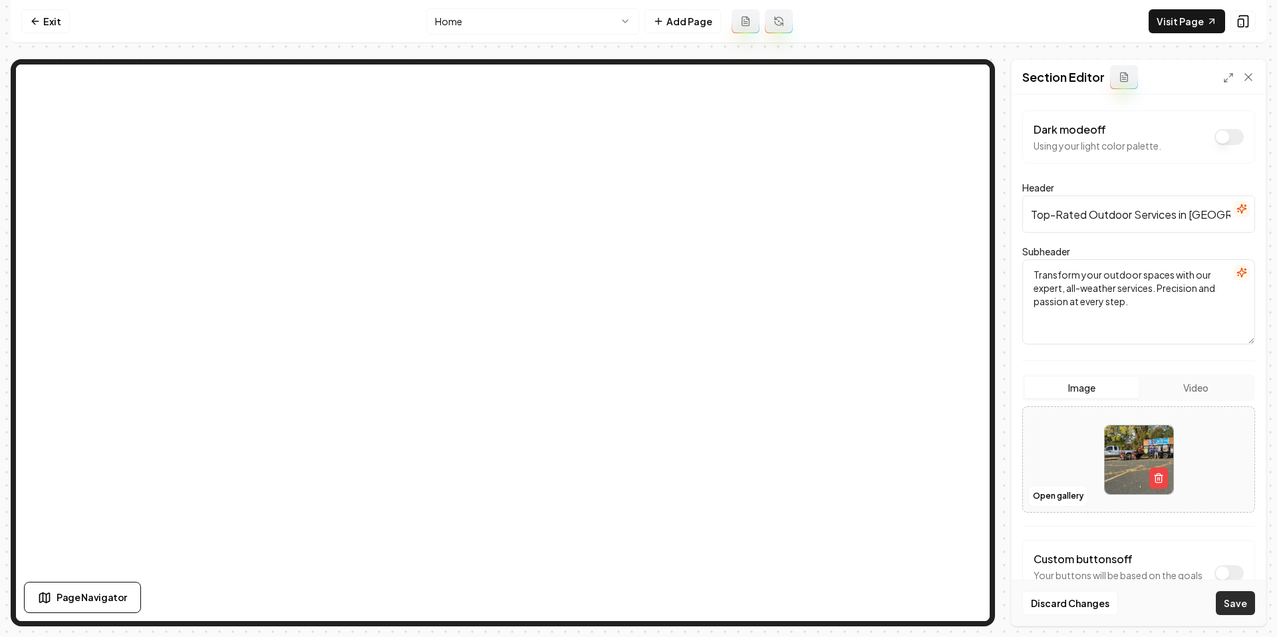
click at [1236, 601] on button "Save" at bounding box center [1235, 603] width 39 height 24
click at [63, 19] on link "Exit" at bounding box center [45, 21] width 49 height 24
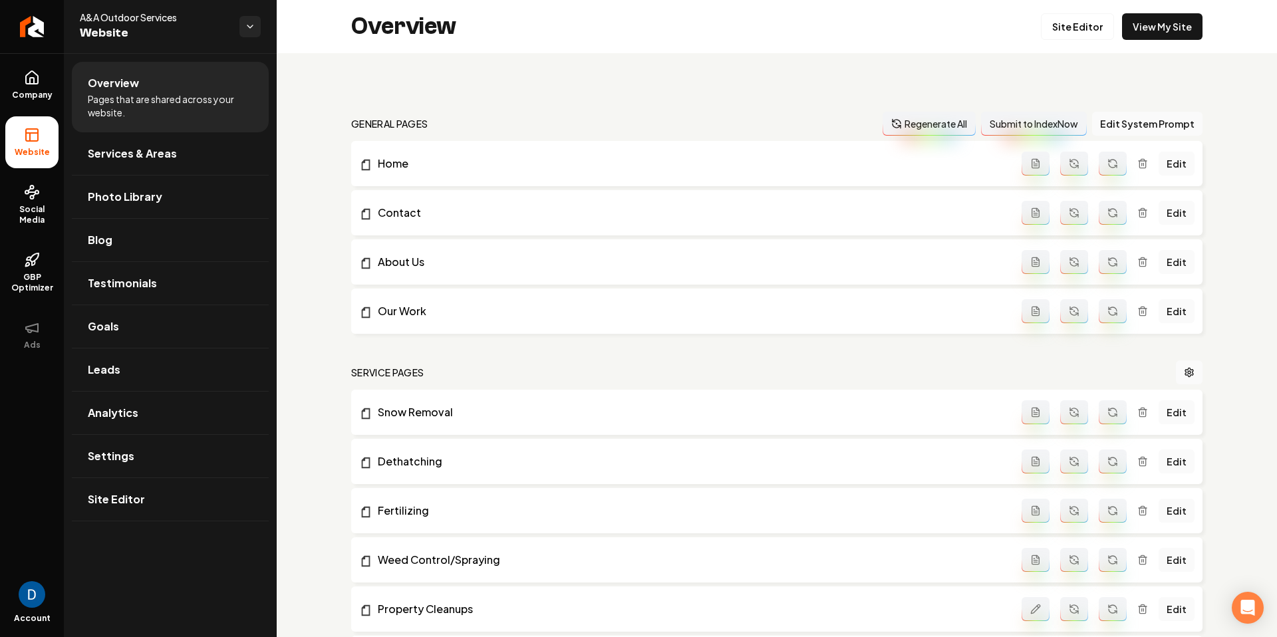
click at [117, 12] on span "A&A Outdoor Services" at bounding box center [154, 17] width 149 height 13
copy span "A&A Outdoor Services"
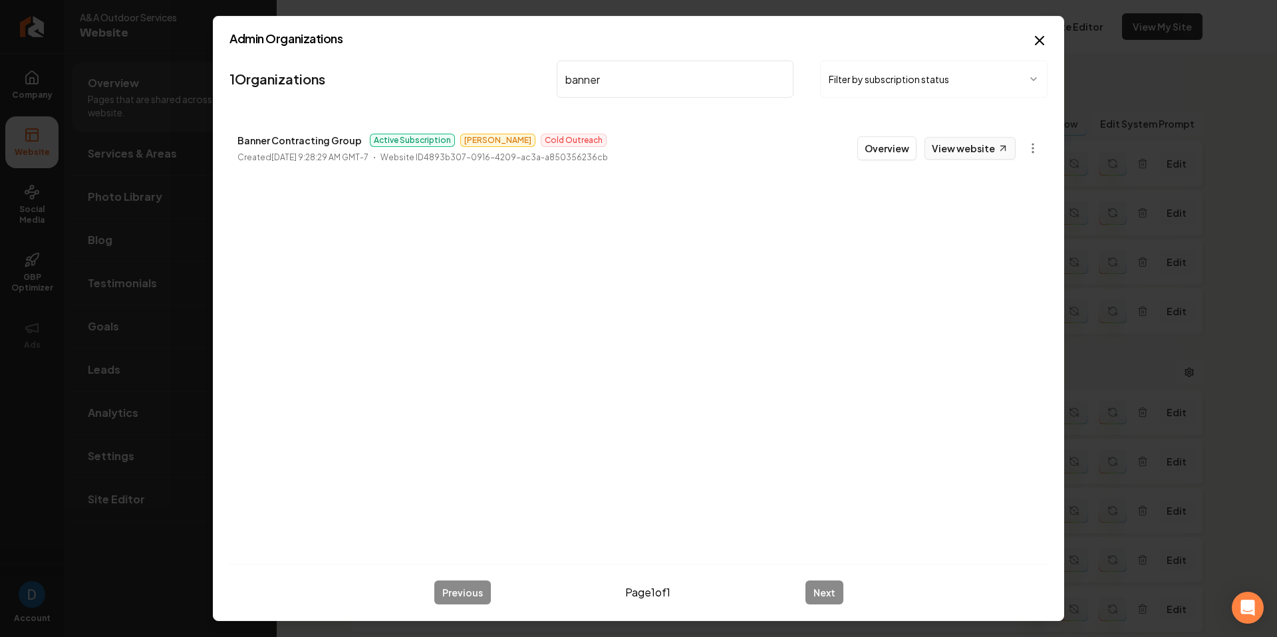
type input "banner"
click at [979, 146] on link "View website" at bounding box center [970, 148] width 91 height 23
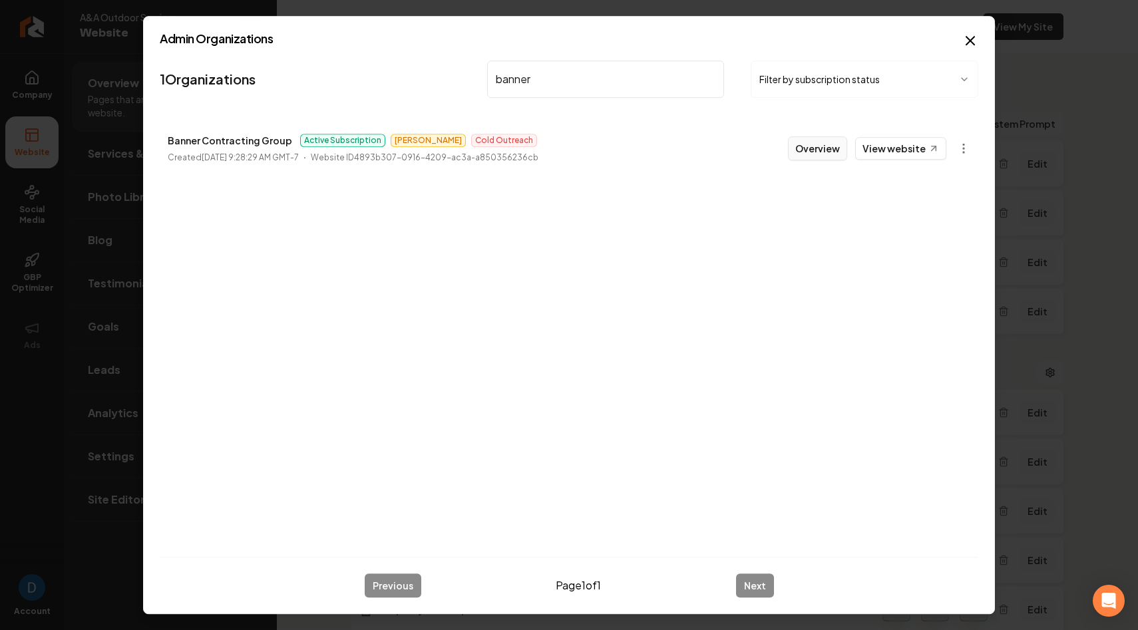
click at [820, 149] on button "Overview" at bounding box center [817, 148] width 59 height 24
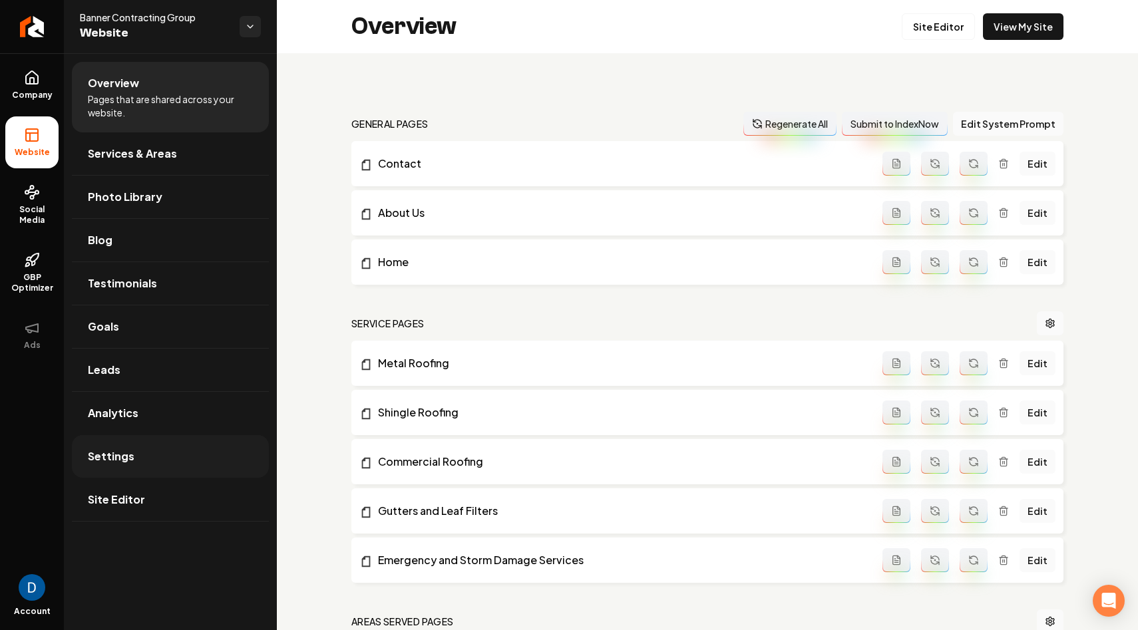
click at [130, 460] on span "Settings" at bounding box center [111, 456] width 47 height 16
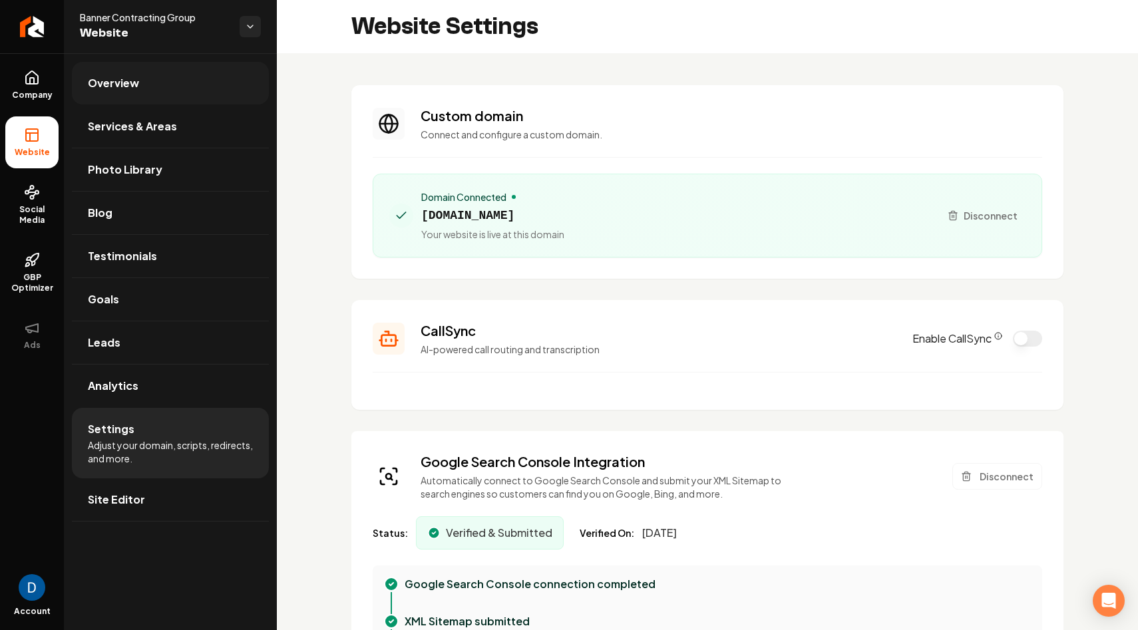
click at [199, 96] on link "Overview" at bounding box center [170, 83] width 197 height 43
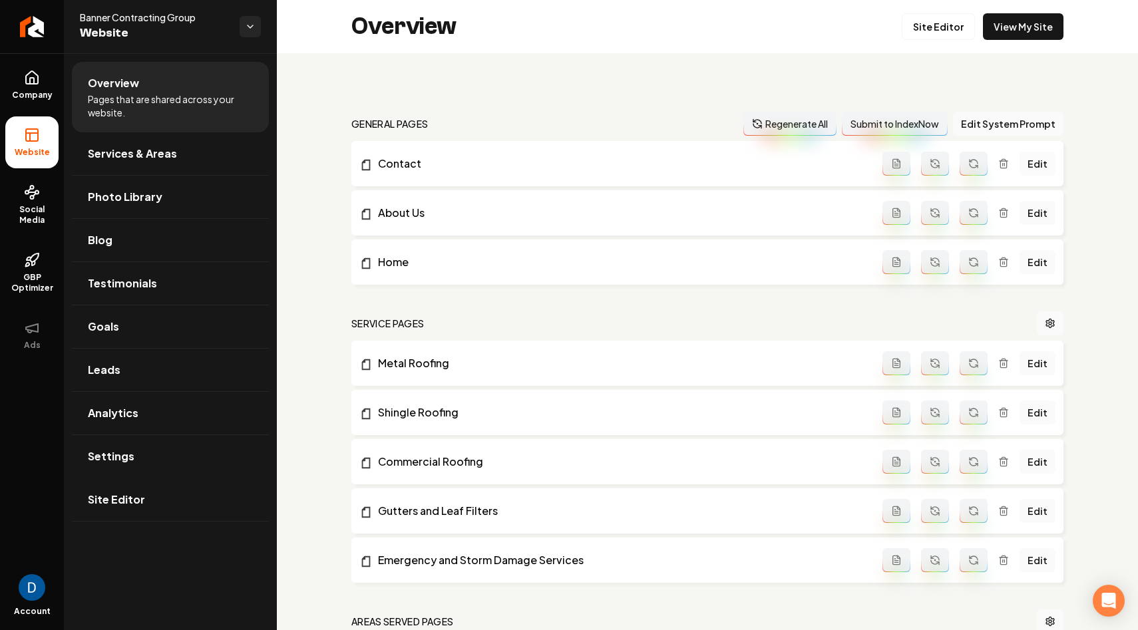
click at [1041, 164] on link "Edit" at bounding box center [1037, 164] width 36 height 24
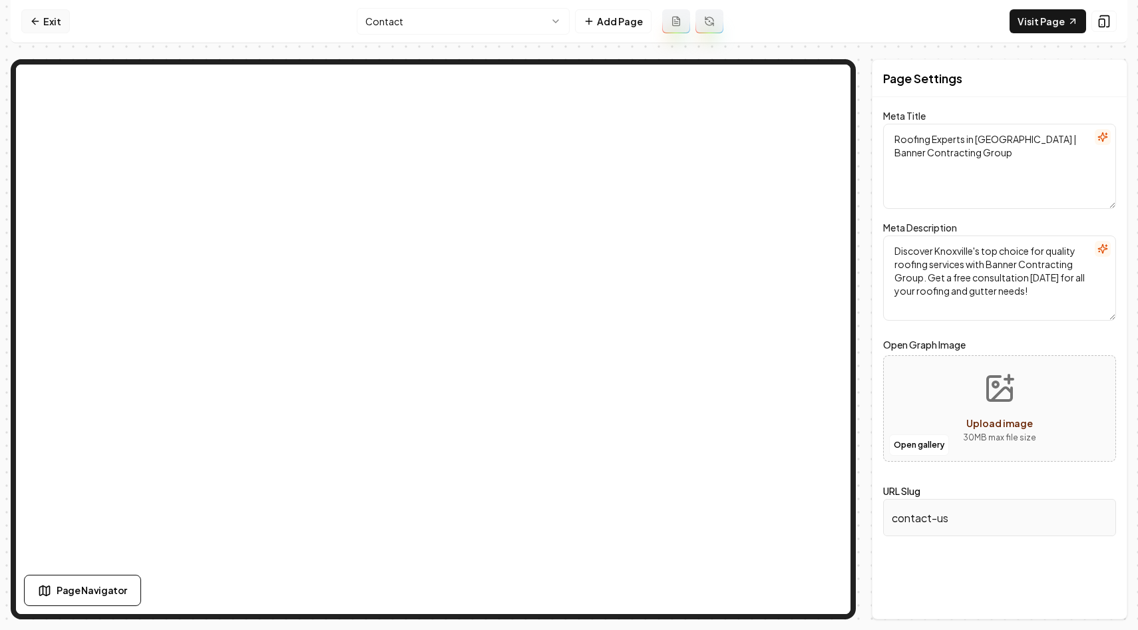
click at [53, 25] on link "Exit" at bounding box center [45, 21] width 49 height 24
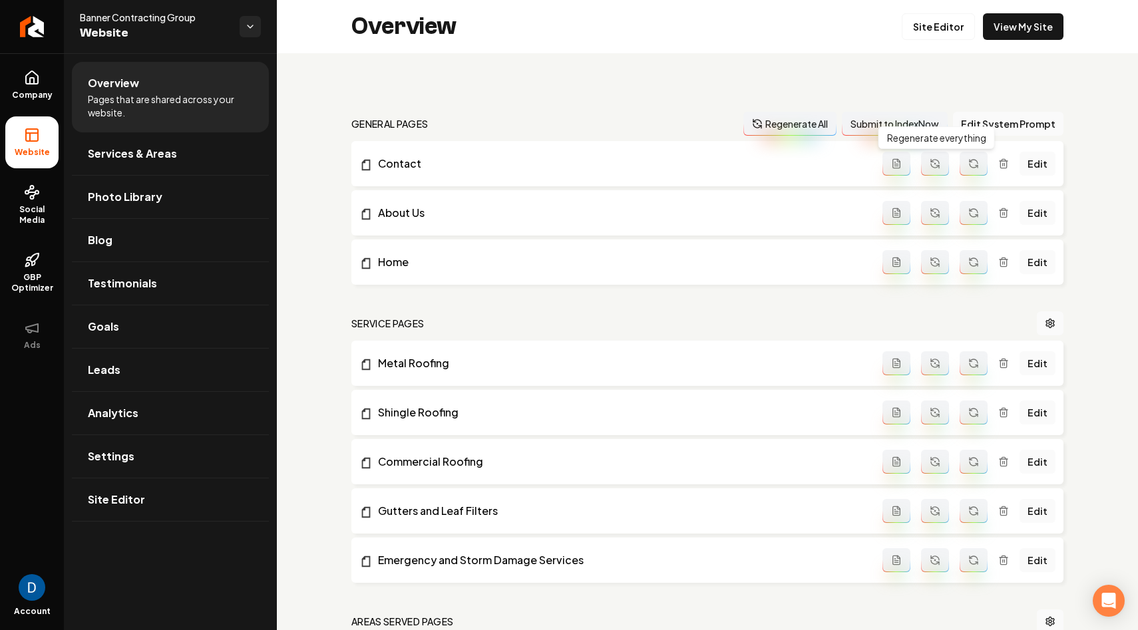
click at [944, 168] on button "Main content area" at bounding box center [935, 164] width 28 height 24
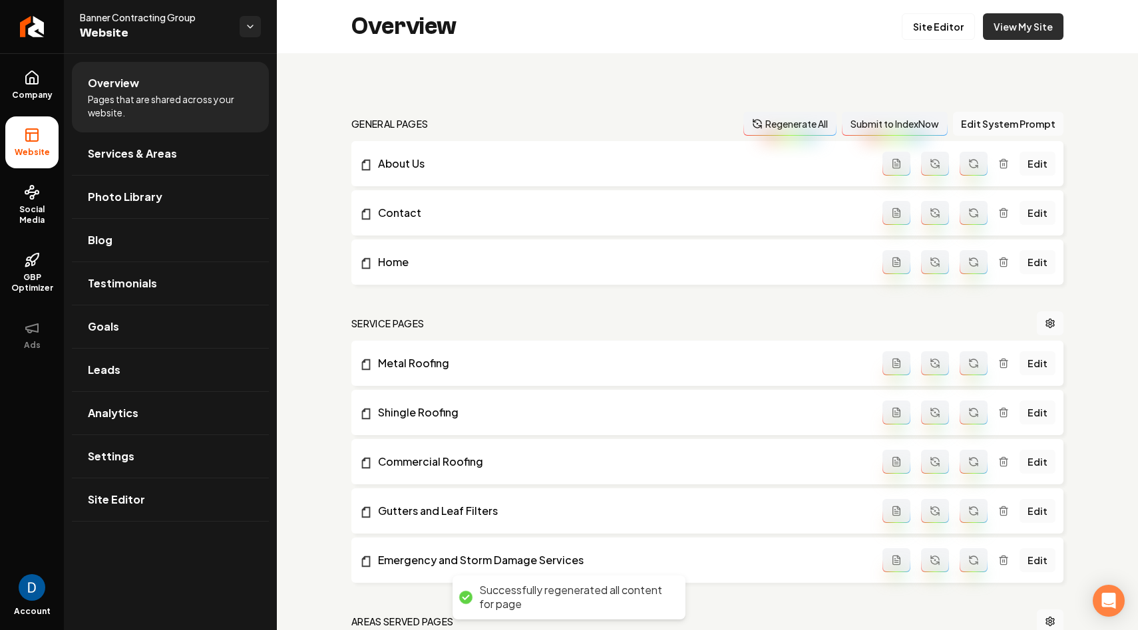
click at [1037, 25] on link "View My Site" at bounding box center [1023, 26] width 81 height 27
click at [175, 15] on span "Banner Contracting Group" at bounding box center [154, 17] width 149 height 13
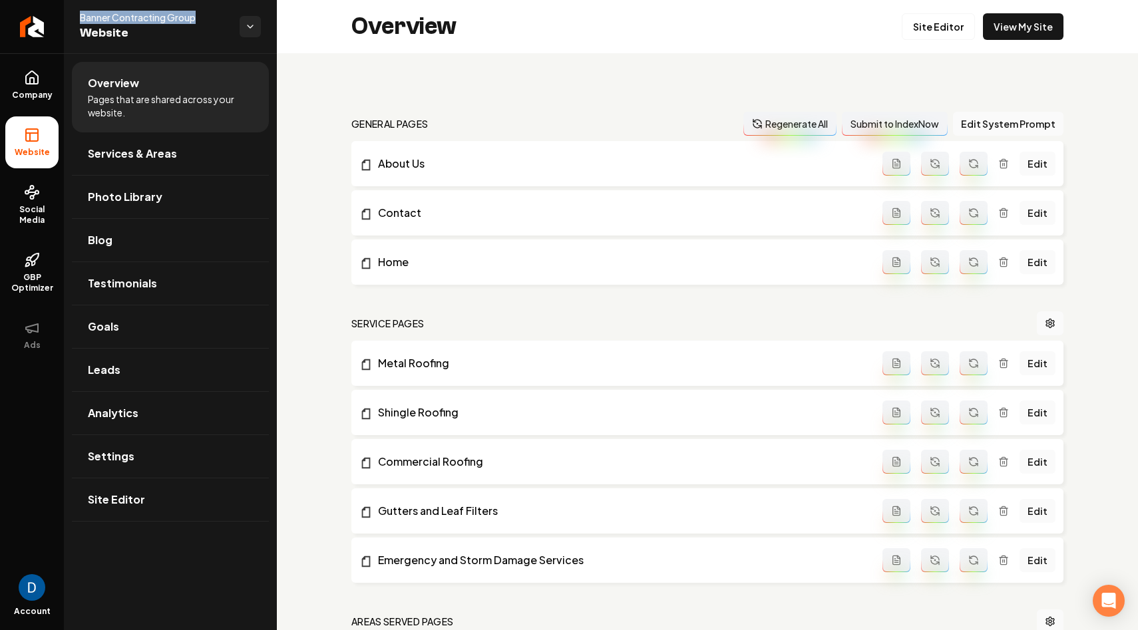
copy span "Banner Contracting Group"
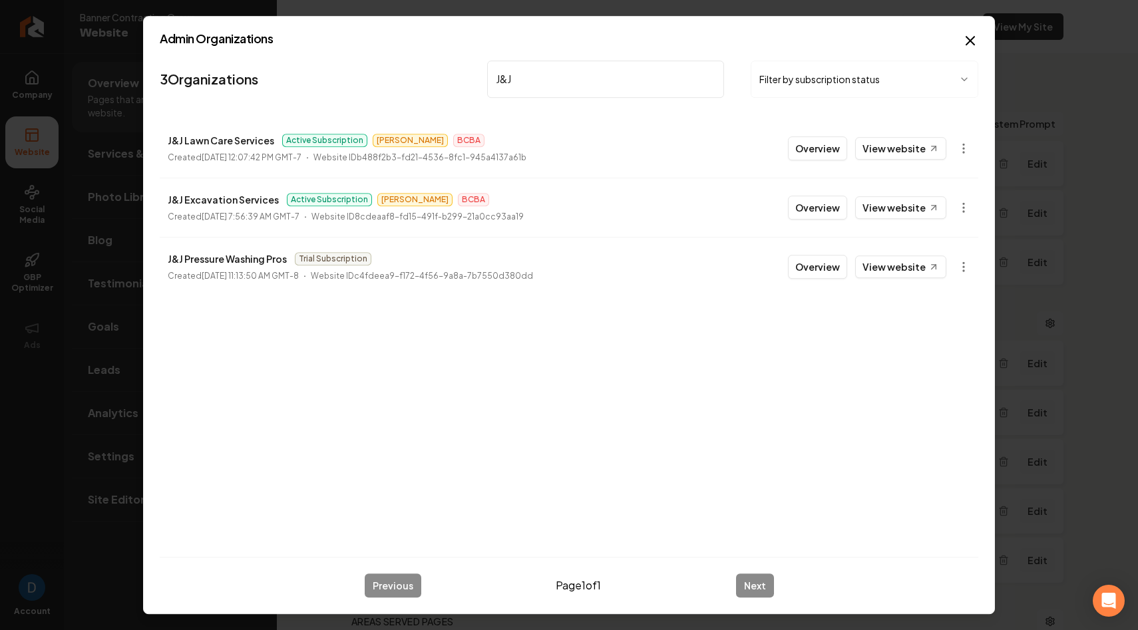
click at [230, 140] on p "J&J Lawn Care Services" at bounding box center [221, 140] width 106 height 16
copy p "J&J Lawn Care Services"
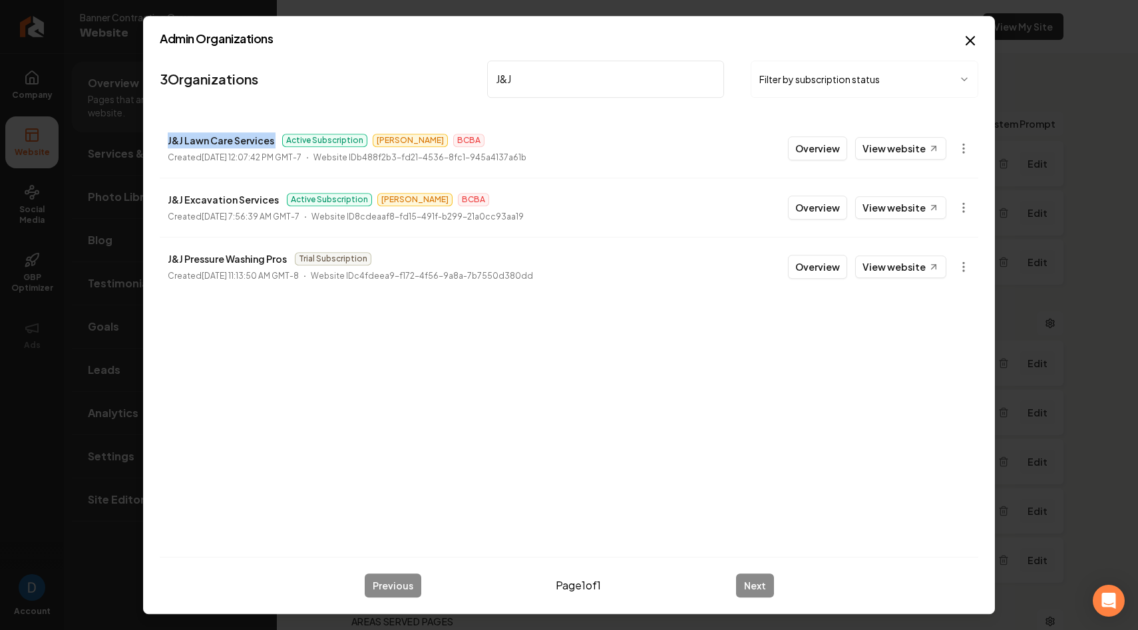
click at [553, 74] on input "J&J" at bounding box center [605, 79] width 237 height 37
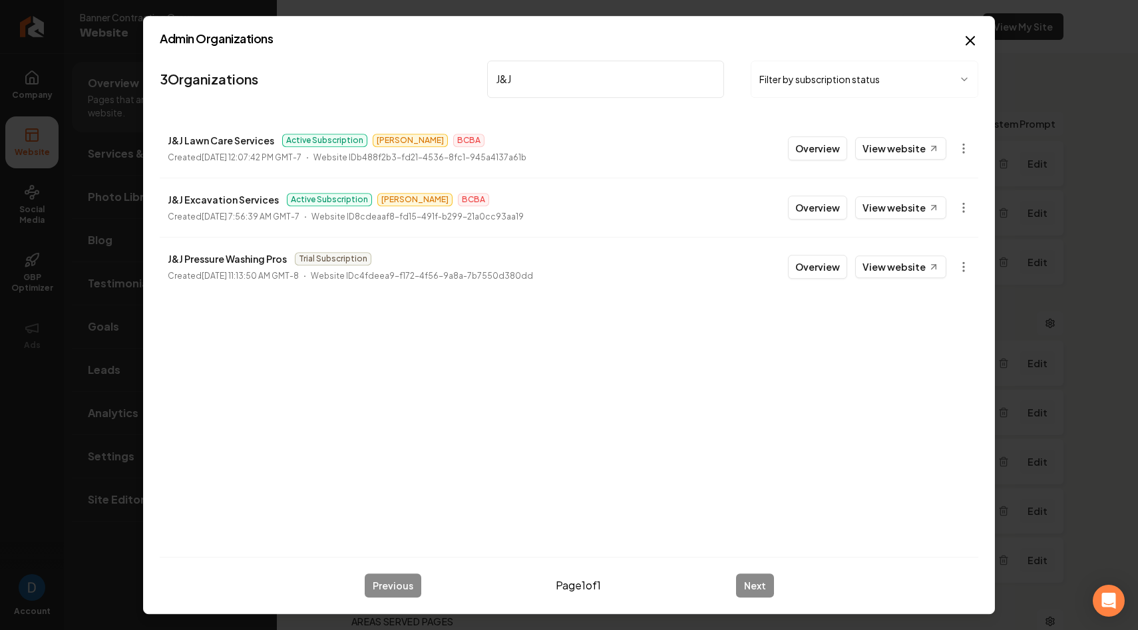
click at [553, 74] on input "J&J" at bounding box center [605, 79] width 237 height 37
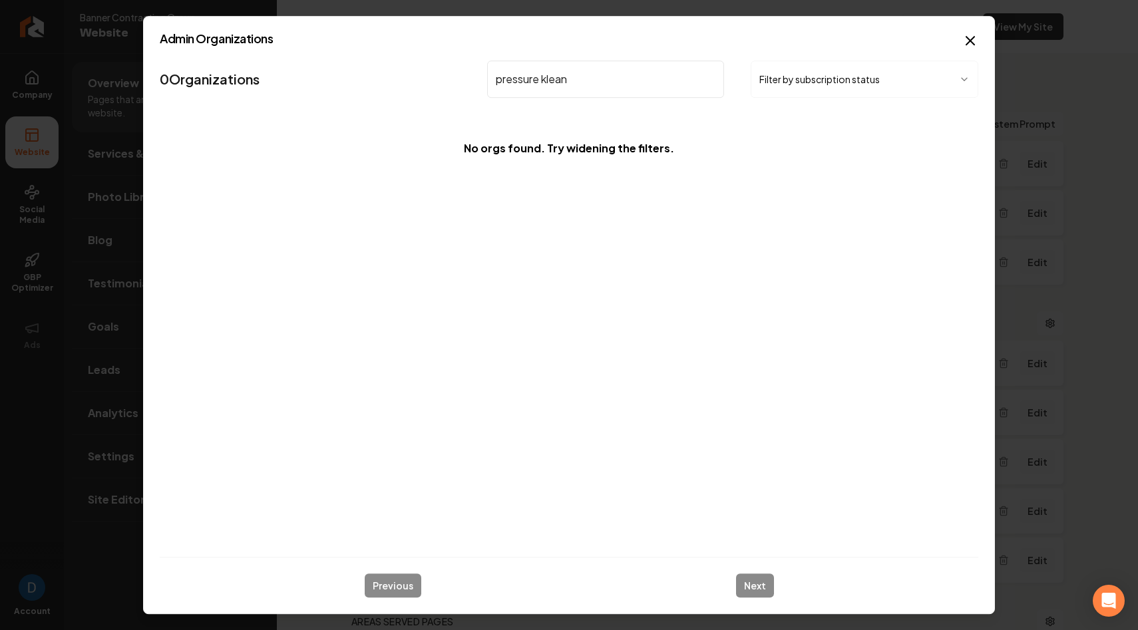
click at [561, 84] on input "pressure klean" at bounding box center [605, 79] width 237 height 37
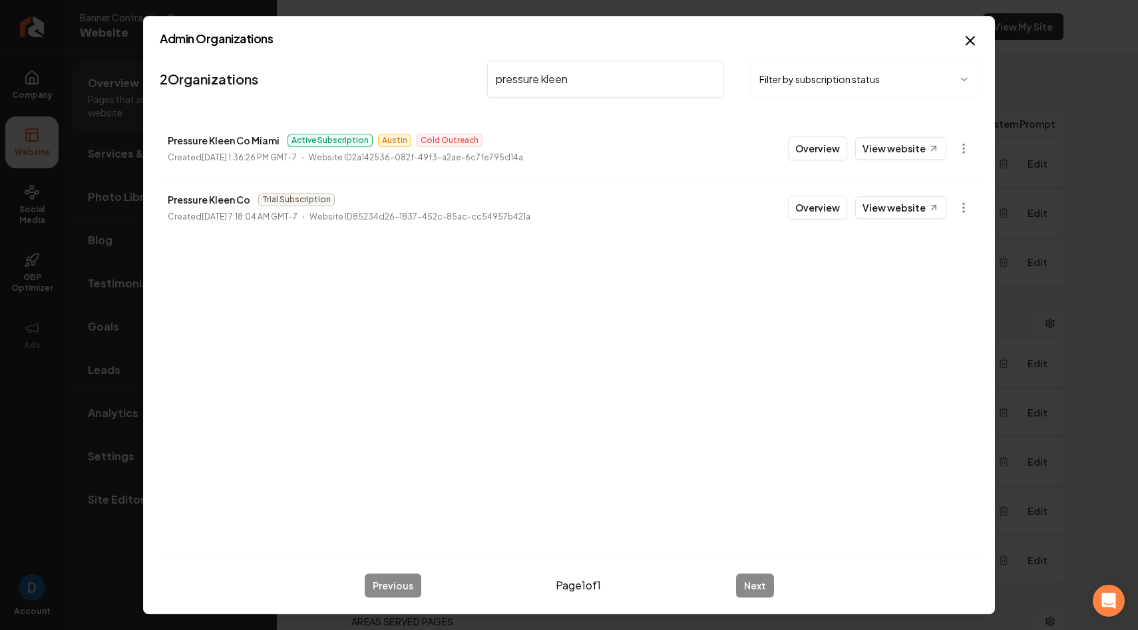
click at [217, 138] on p "Pressure Kleen Co Miami" at bounding box center [224, 140] width 112 height 16
click at [216, 138] on p "Pressure Kleen Co Miami" at bounding box center [224, 140] width 112 height 16
copy p "Pressure Kleen Co Miami"
click at [214, 139] on p "Pressure Kleen Co Miami" at bounding box center [224, 140] width 112 height 16
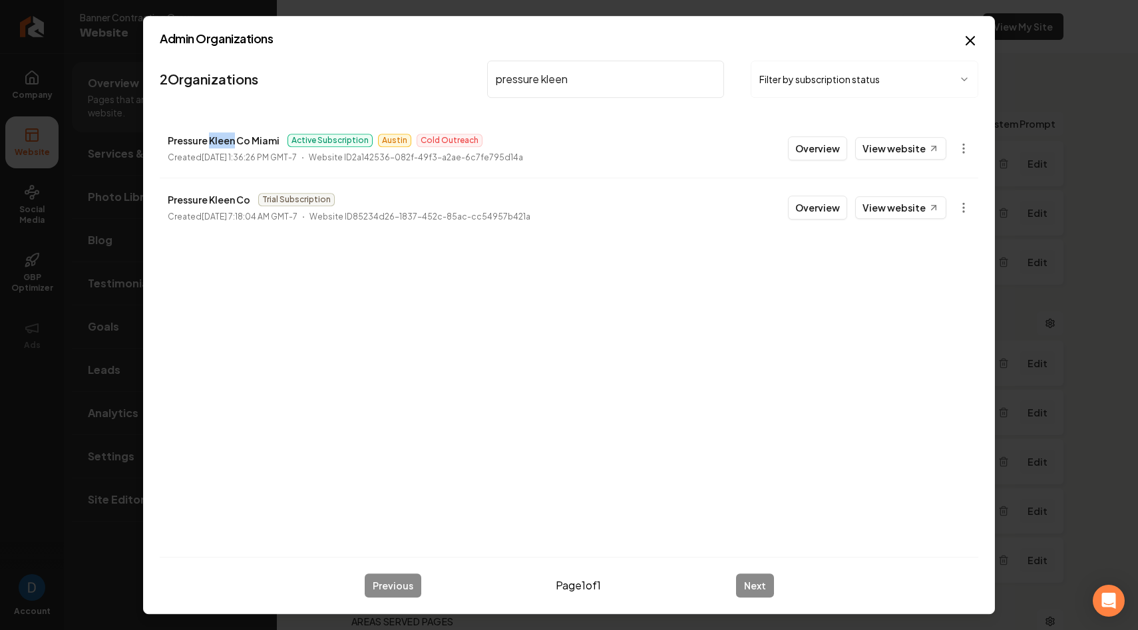
click at [214, 139] on p "Pressure Kleen Co Miami" at bounding box center [224, 140] width 112 height 16
copy p "Pressure Kleen Co Miami"
click at [562, 65] on input "pressure kleen" at bounding box center [605, 79] width 237 height 37
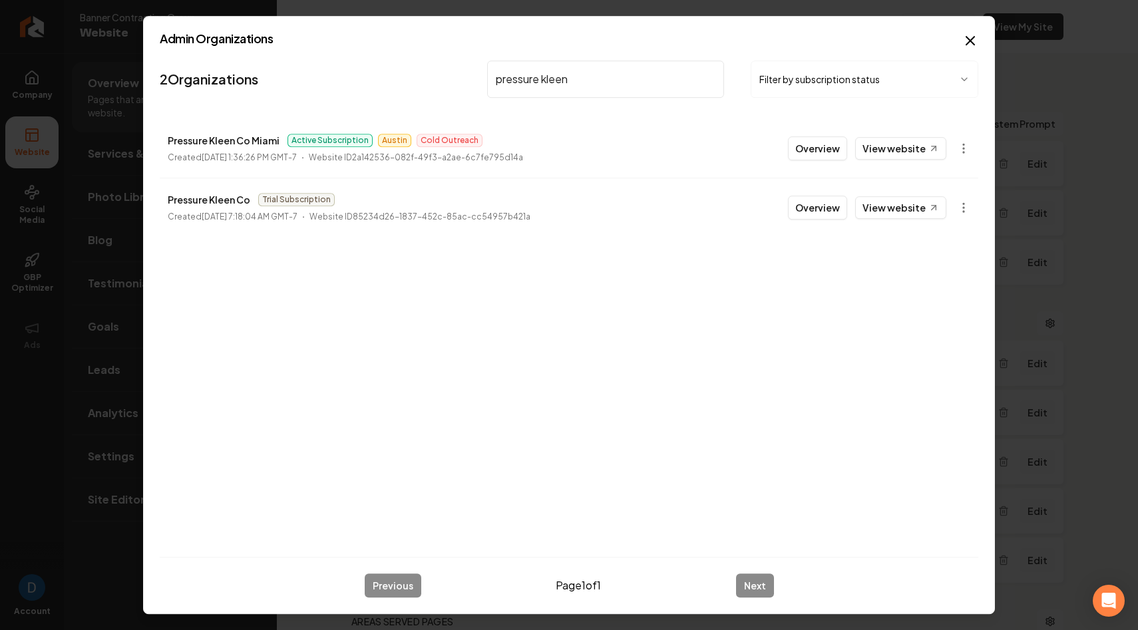
click at [562, 65] on input "pressure kleen" at bounding box center [605, 79] width 237 height 37
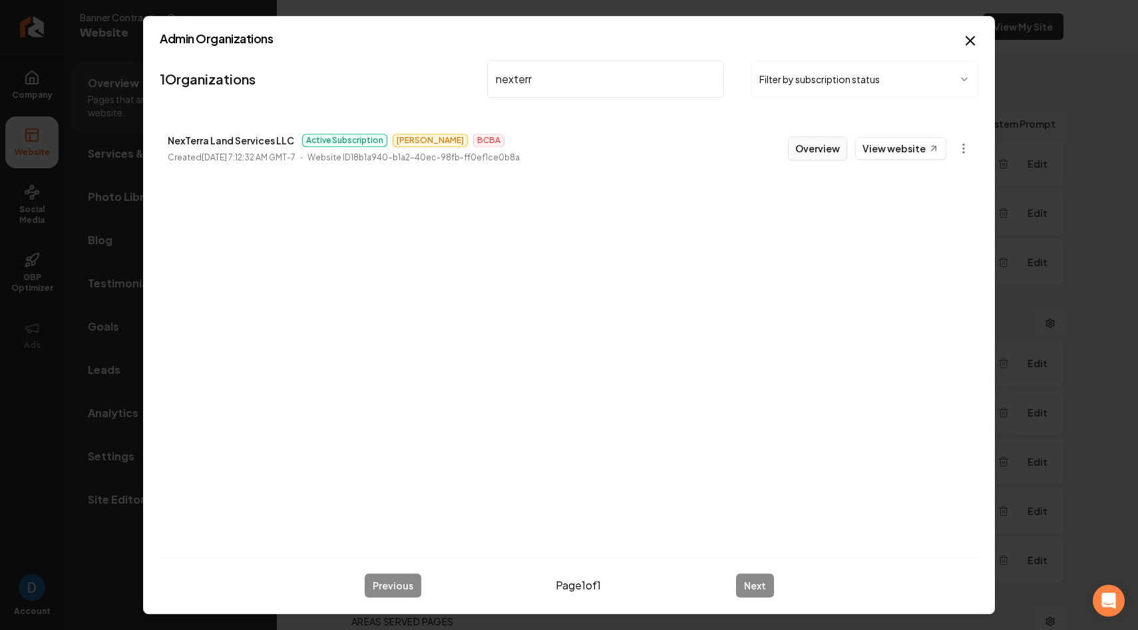
type input "nexterr"
click at [816, 144] on button "Overview" at bounding box center [817, 148] width 59 height 24
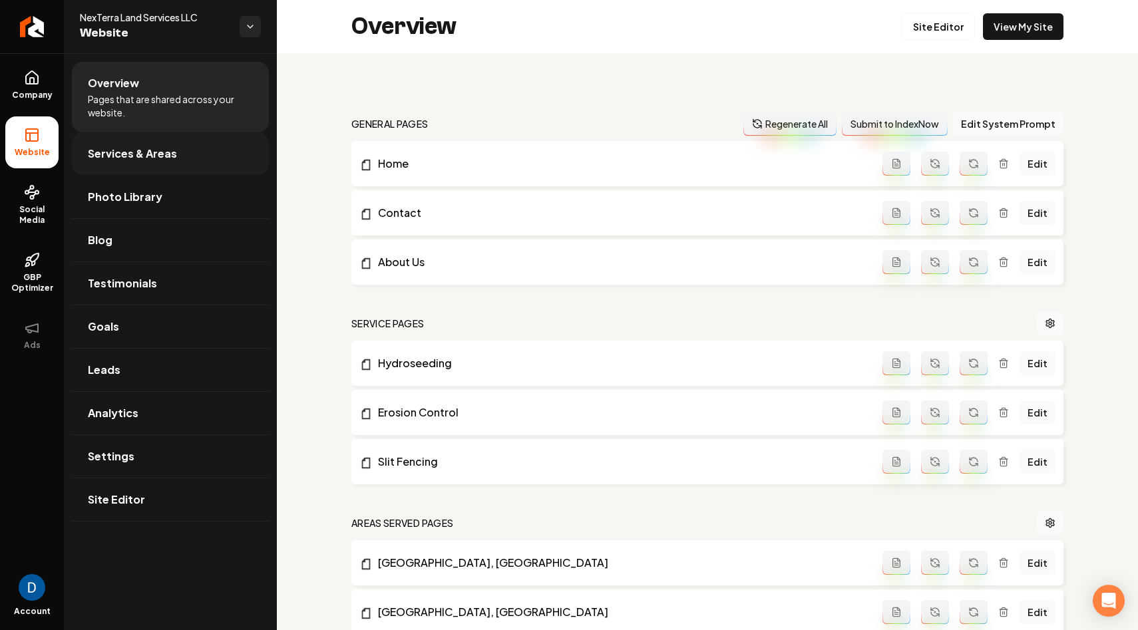
click at [124, 158] on span "Services & Areas" at bounding box center [132, 154] width 89 height 16
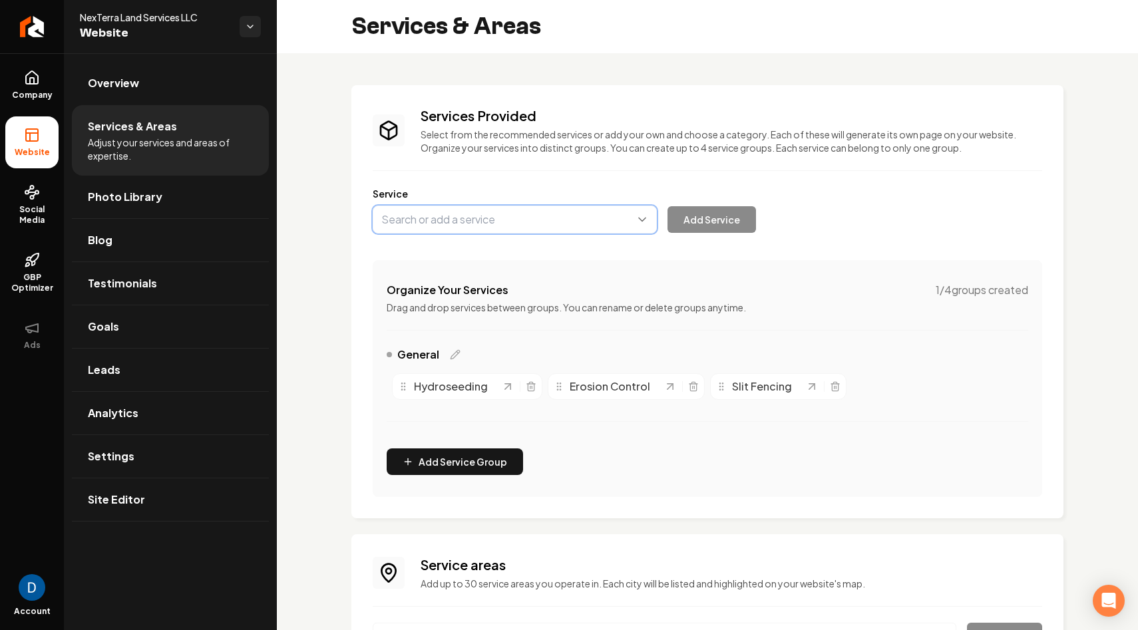
click at [460, 214] on button "Main content area" at bounding box center [515, 220] width 284 height 28
type input "Holiday Lighting"
click at [755, 214] on button "Add Service" at bounding box center [711, 219] width 88 height 27
click at [150, 96] on link "Overview" at bounding box center [170, 83] width 197 height 43
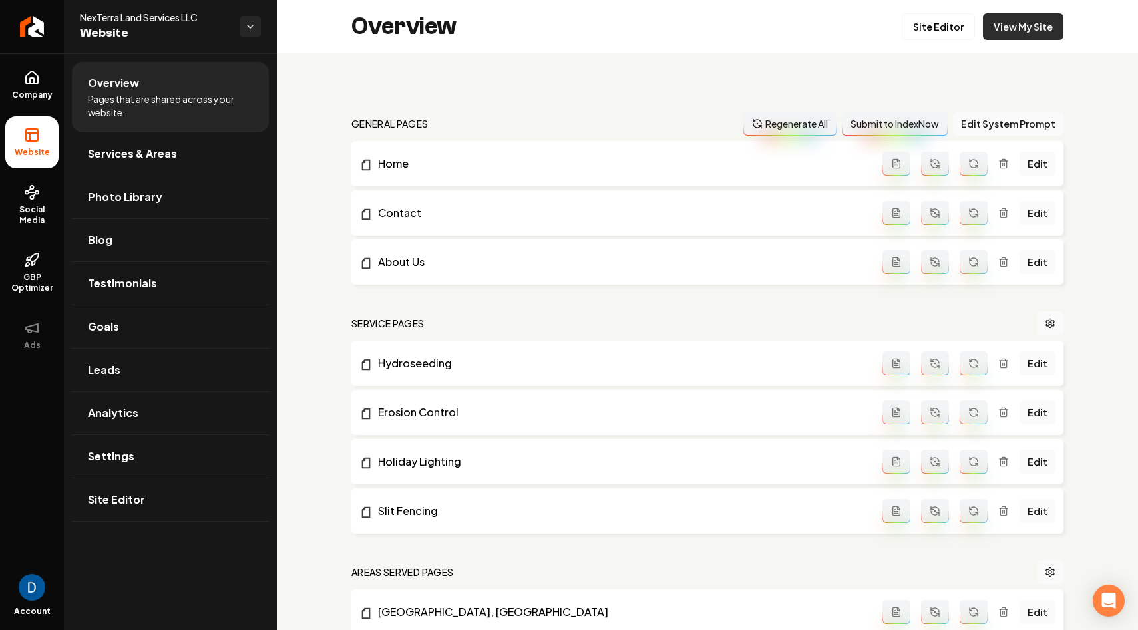
click at [997, 35] on link "View My Site" at bounding box center [1023, 26] width 81 height 27
click at [937, 34] on link "Site Editor" at bounding box center [938, 26] width 73 height 27
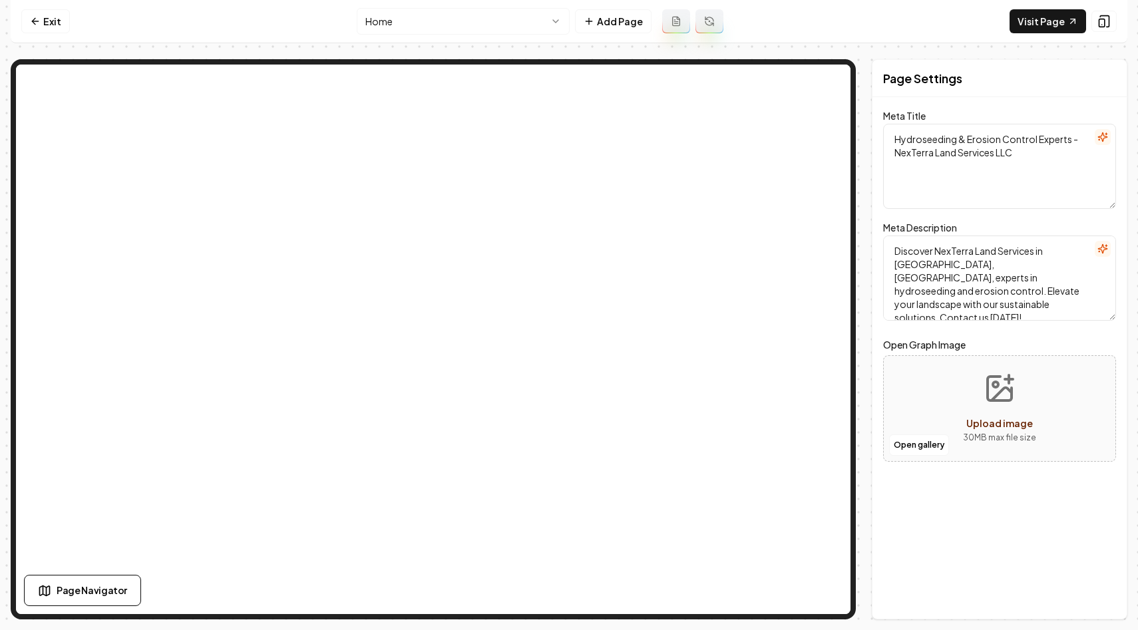
click at [532, 5] on nav "Exit Home Add Page Visit Page" at bounding box center [569, 21] width 1116 height 43
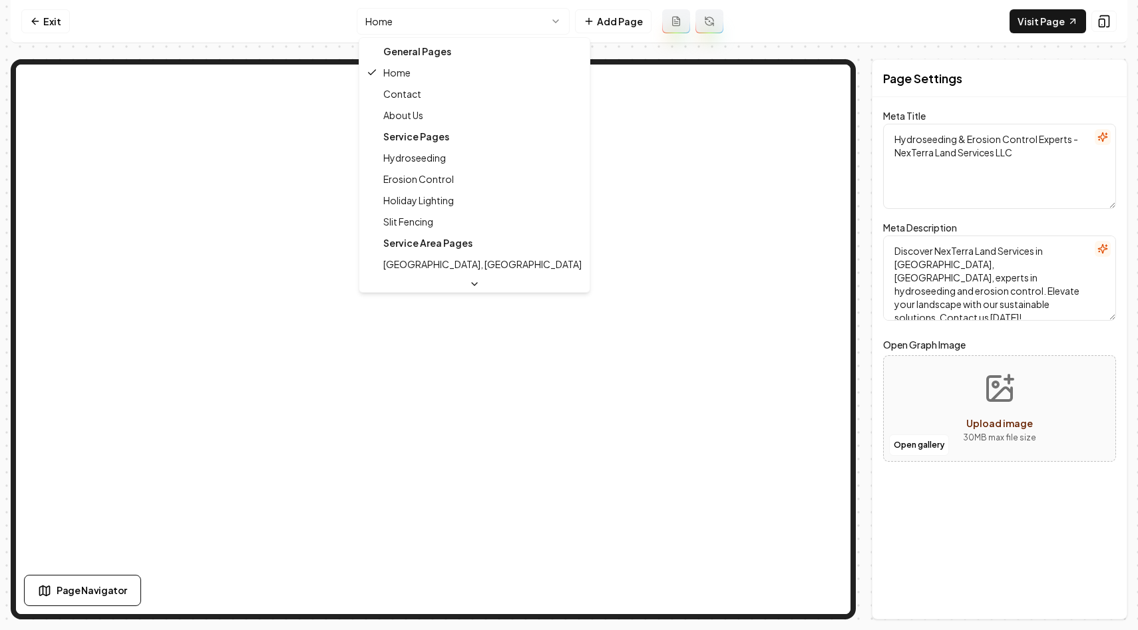
click at [520, 15] on html "Computer Required This feature is only available on a computer. Please switch t…" at bounding box center [569, 315] width 1138 height 630
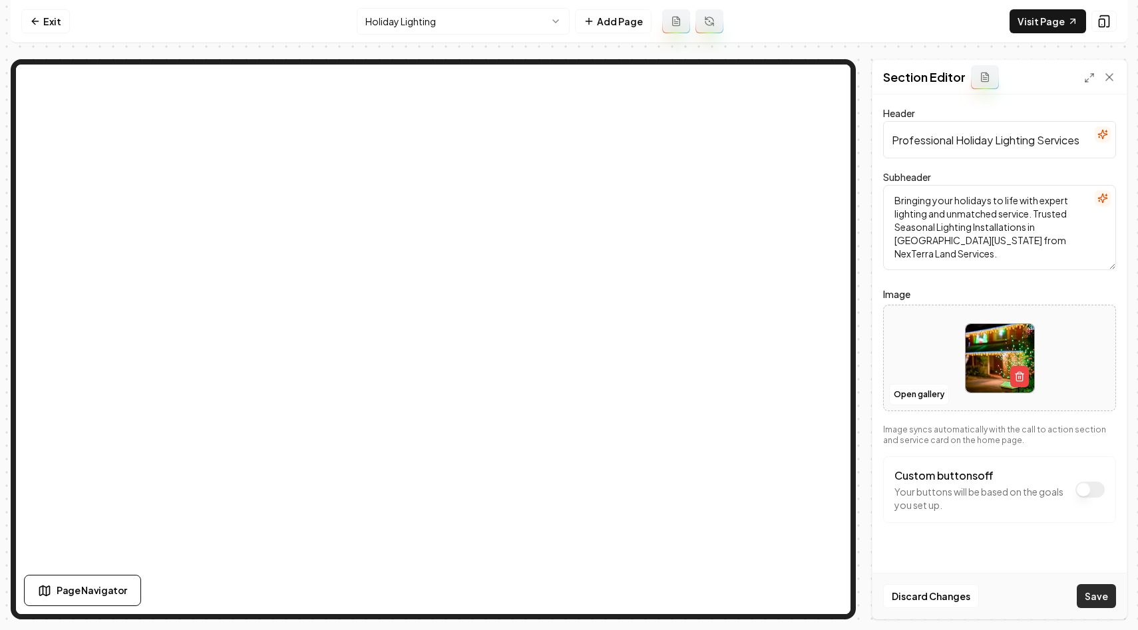
click at [1103, 592] on button "Save" at bounding box center [1096, 596] width 39 height 24
click at [1056, 17] on link "Visit Page" at bounding box center [1047, 21] width 77 height 24
click at [461, 21] on html "Computer Required This feature is only available on a computer. Please switch t…" at bounding box center [569, 315] width 1138 height 630
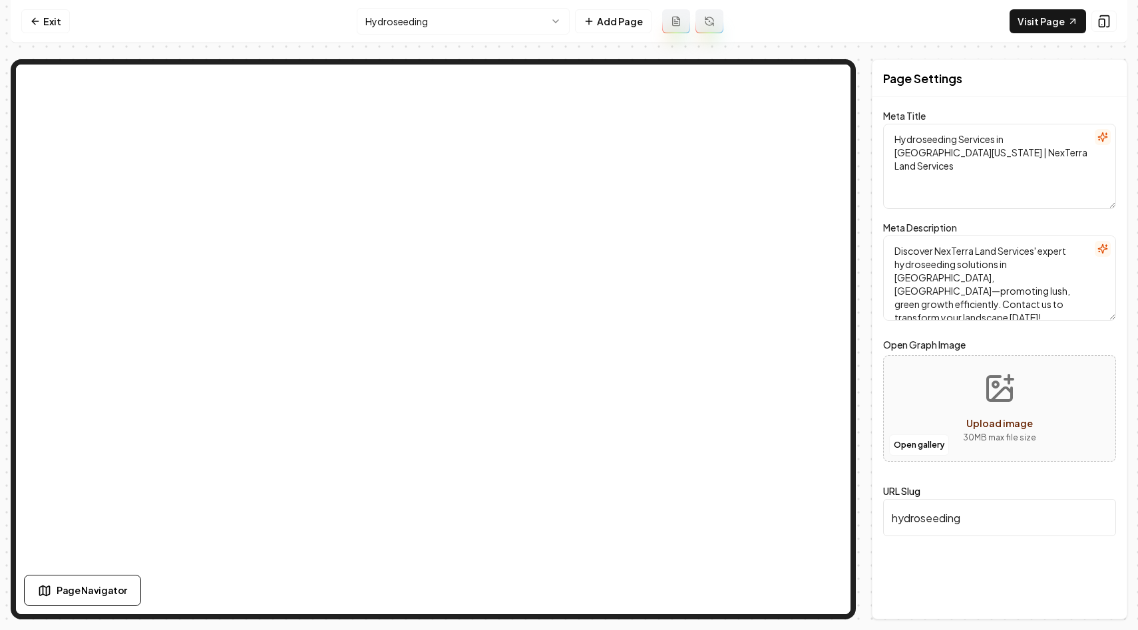
click at [472, 27] on html "Computer Required This feature is only available on a computer. Please switch t…" at bounding box center [569, 315] width 1138 height 630
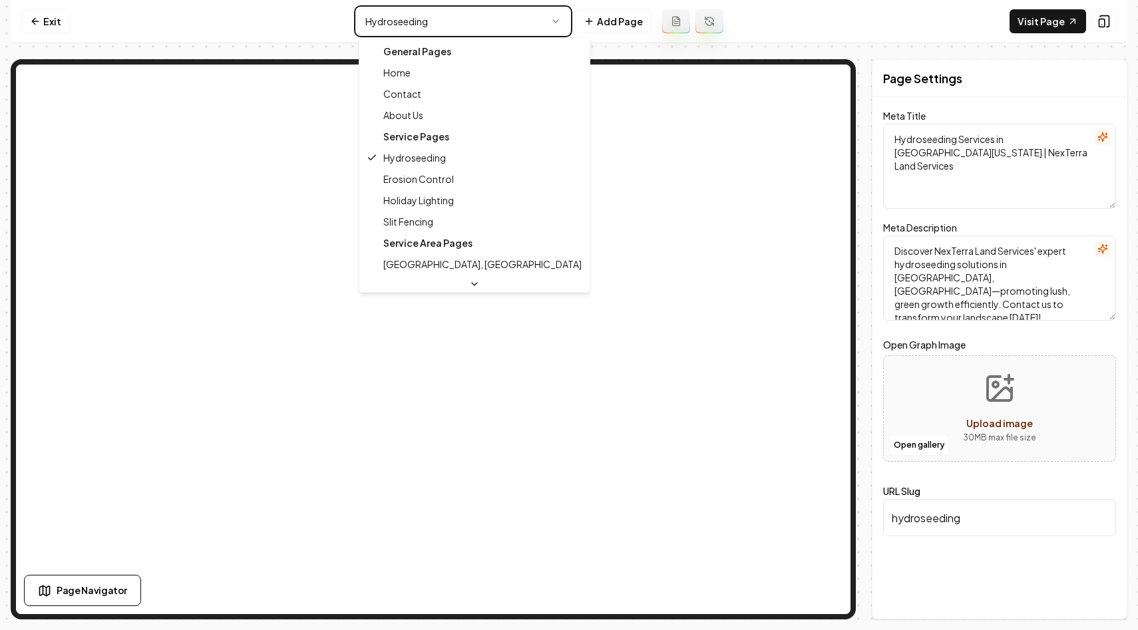
type textarea "Hydroseeding & Erosion Control Experts - NexTerra Land Services LLC"
type textarea "Discover NexTerra Land Services in [GEOGRAPHIC_DATA], [GEOGRAPHIC_DATA], expert…"
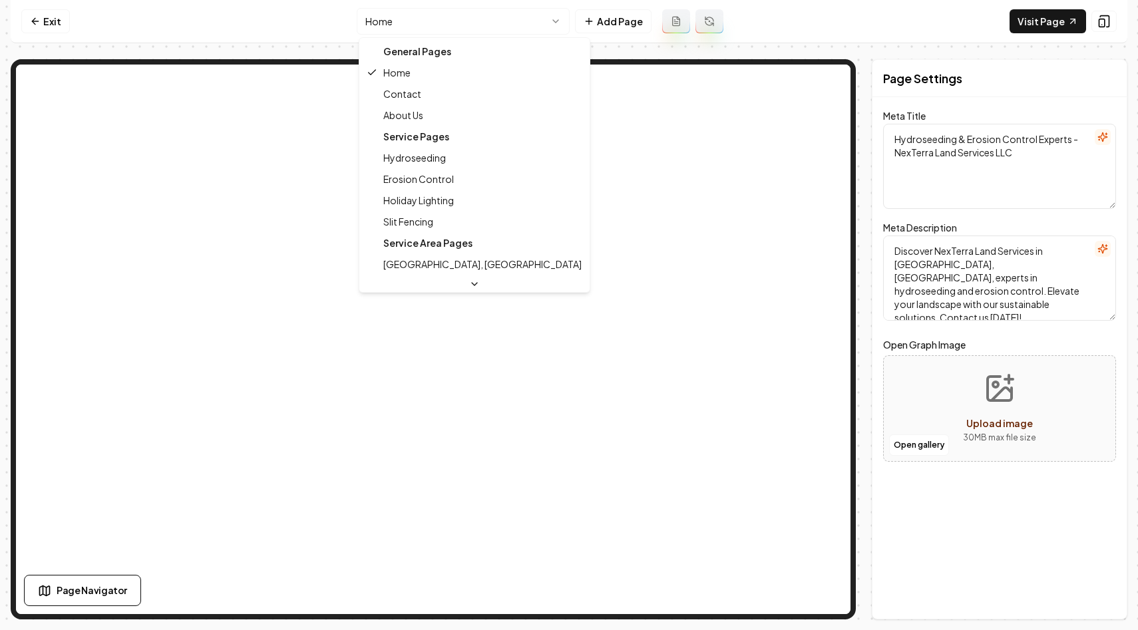
click at [448, 25] on html "Computer Required This feature is only available on a computer. Please switch t…" at bounding box center [569, 315] width 1138 height 630
type textarea "Holiday Lighting Services in [GEOGRAPHIC_DATA][US_STATE] | NexTerra Land Servic…"
type textarea "Brighten your season with NexTerra Land Services' Holiday Lighting in [GEOGRAPH…"
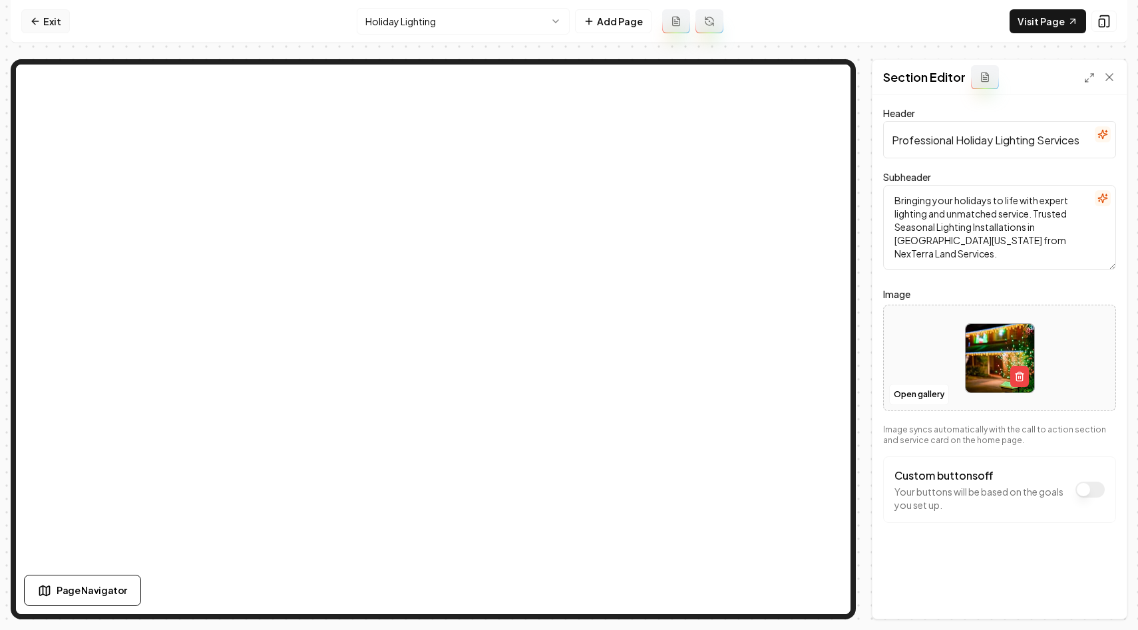
click at [54, 22] on link "Exit" at bounding box center [45, 21] width 49 height 24
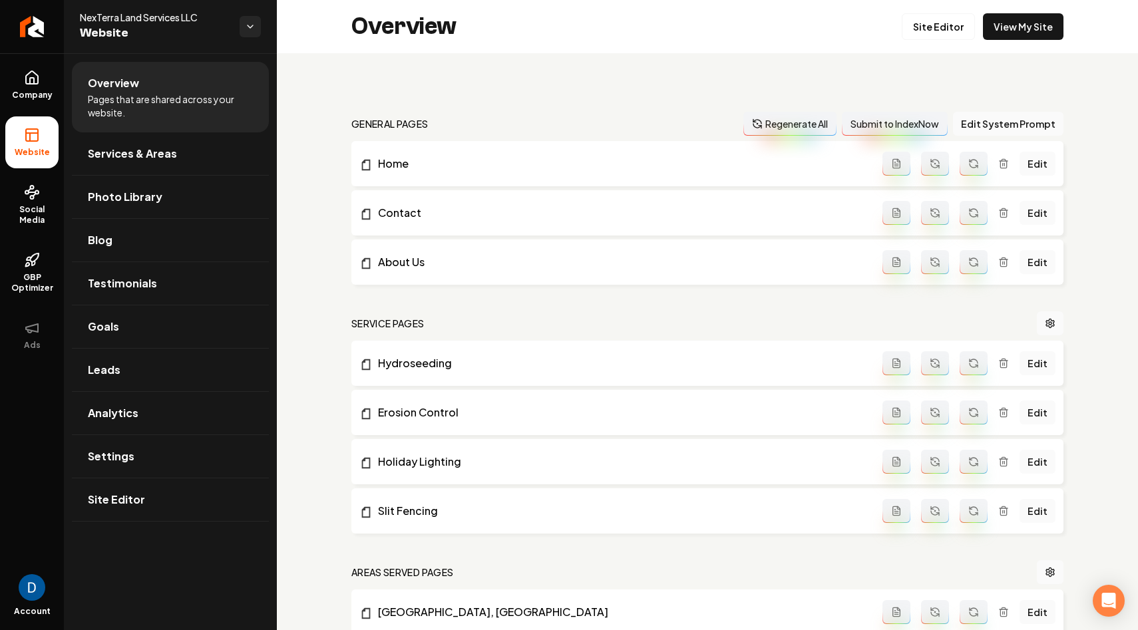
click at [116, 17] on span "NexTerra Land Services LLC" at bounding box center [154, 17] width 149 height 13
copy span "NexTerra Land Services LLC"
